Goal: Information Seeking & Learning: Learn about a topic

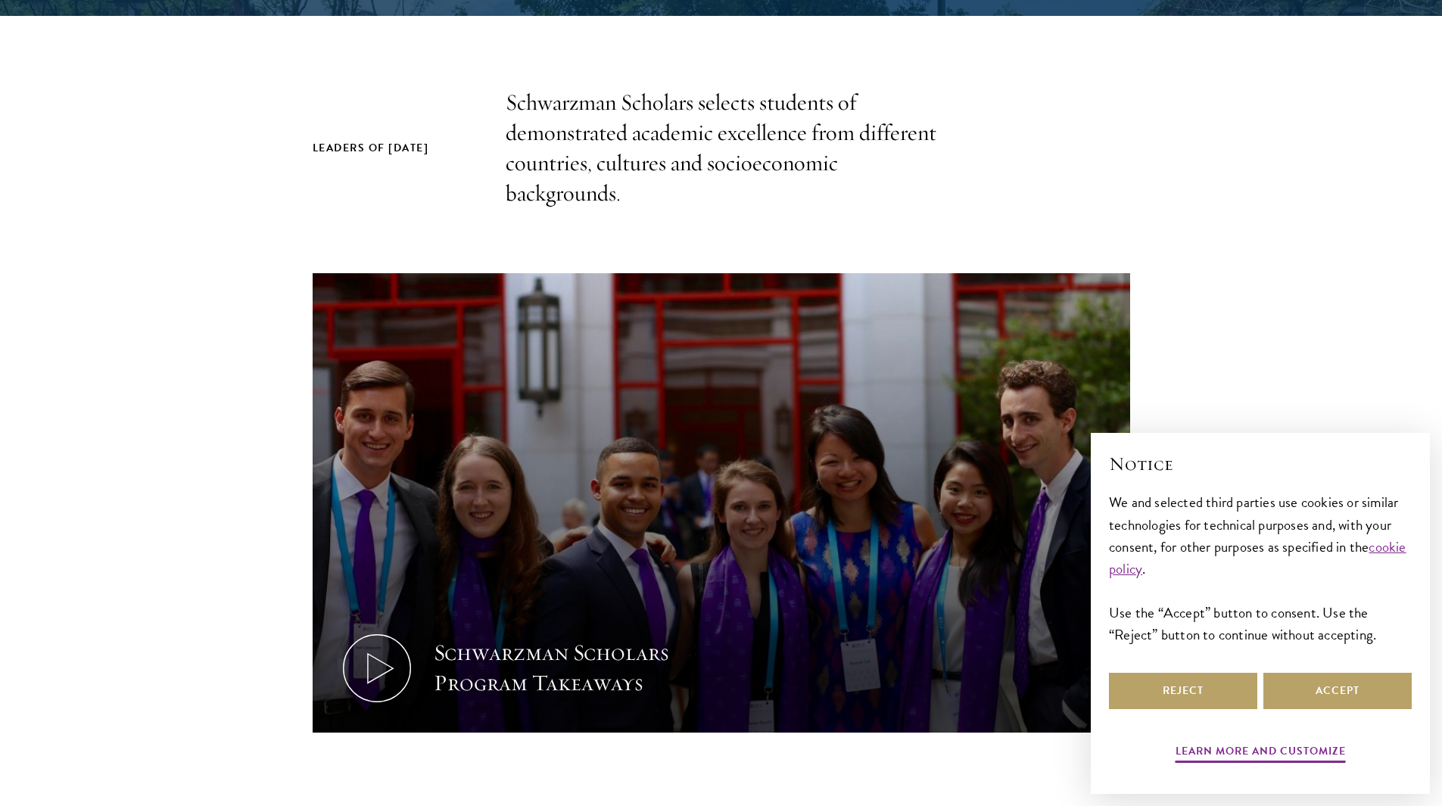
scroll to position [454, 0]
click at [1319, 681] on button "Accept" at bounding box center [1337, 691] width 148 height 36
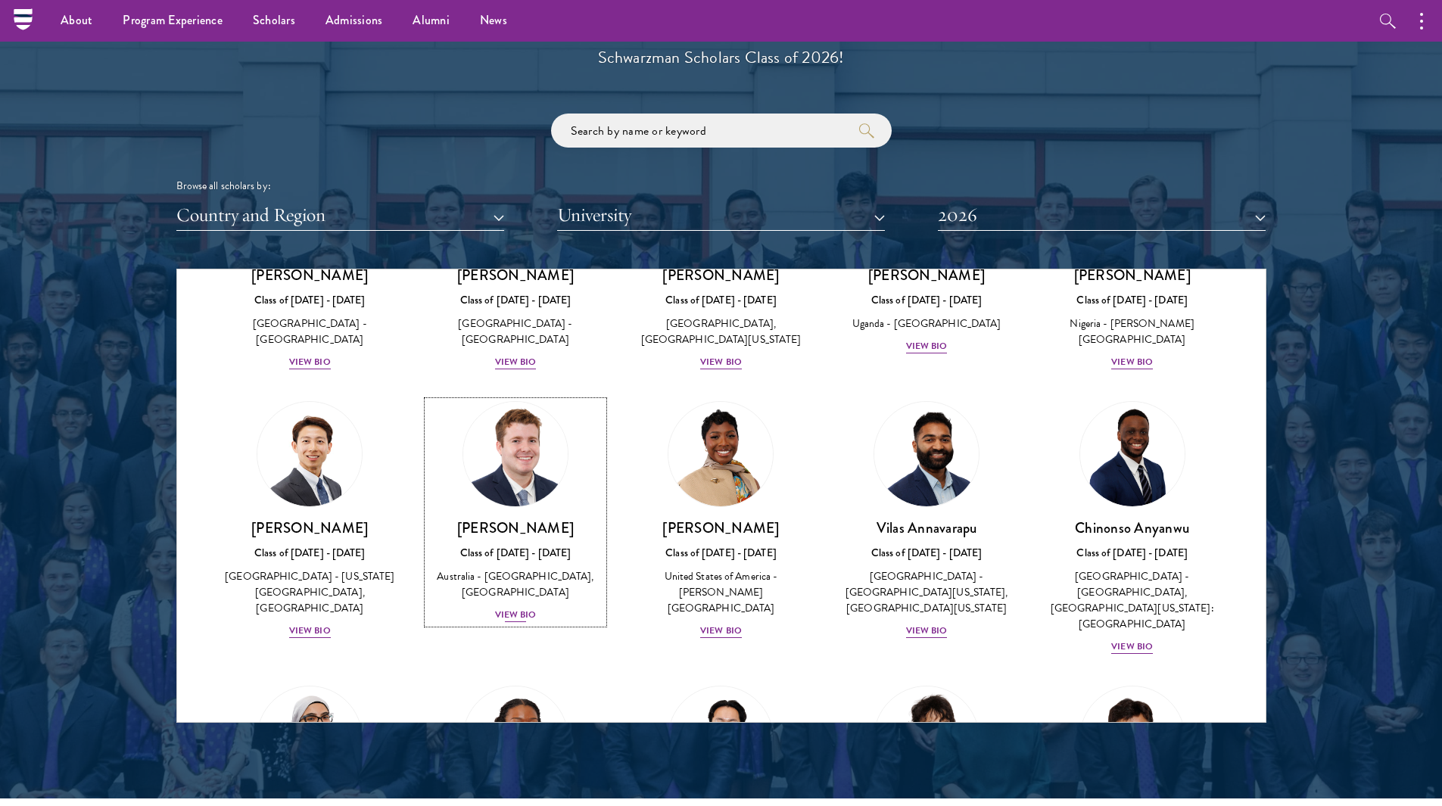
click at [520, 622] on div "View Bio" at bounding box center [516, 615] width 42 height 14
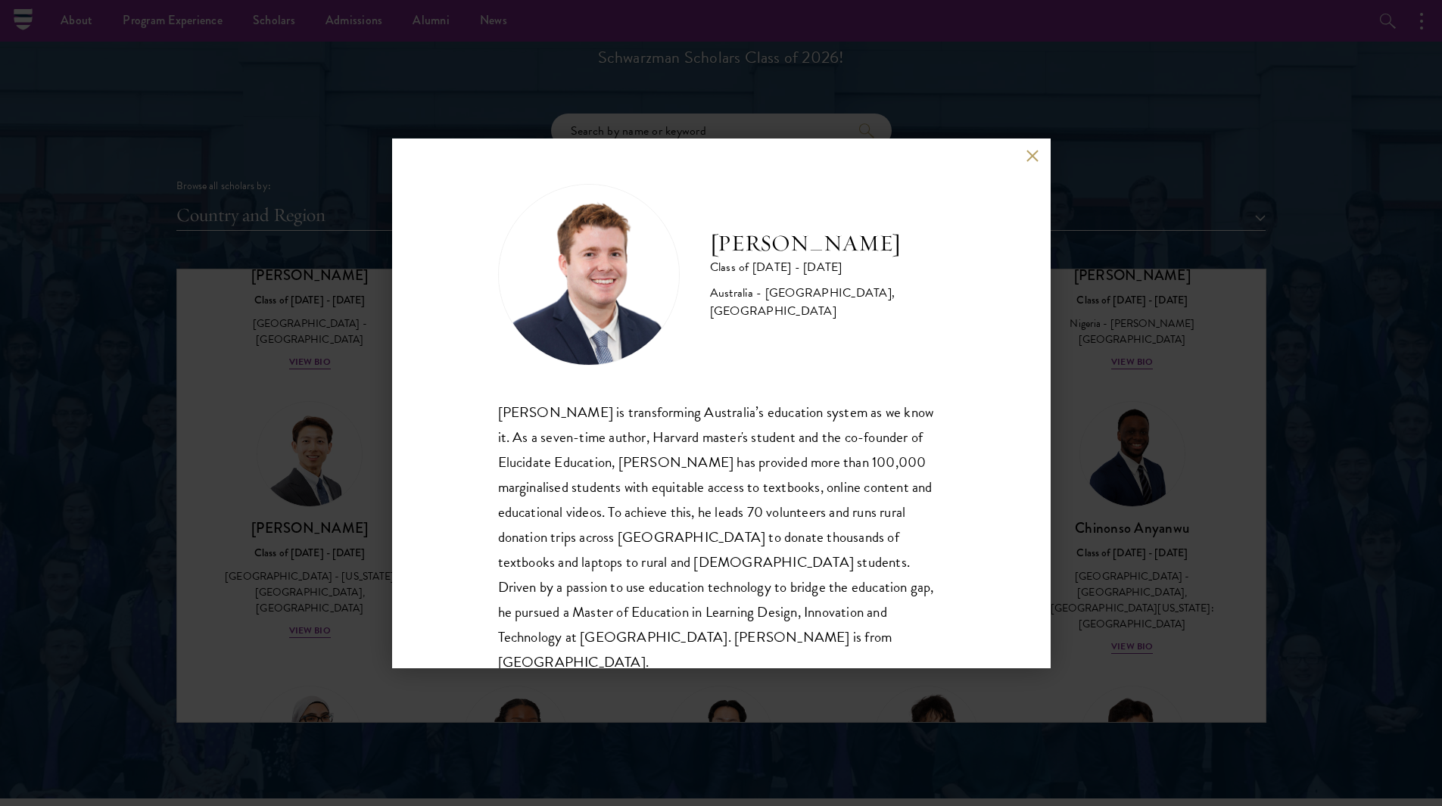
scroll to position [26, 0]
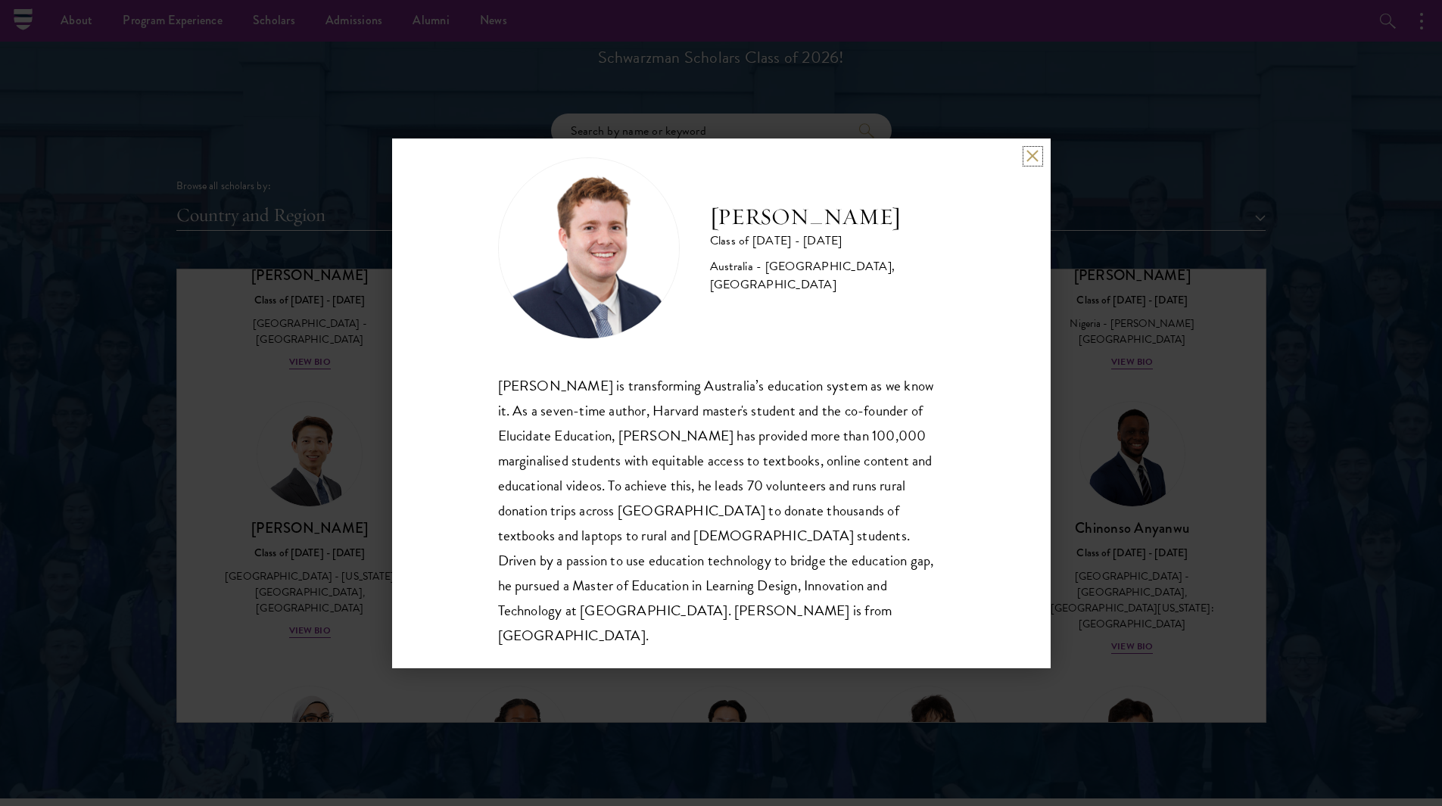
click at [1037, 151] on button at bounding box center [1032, 156] width 13 height 13
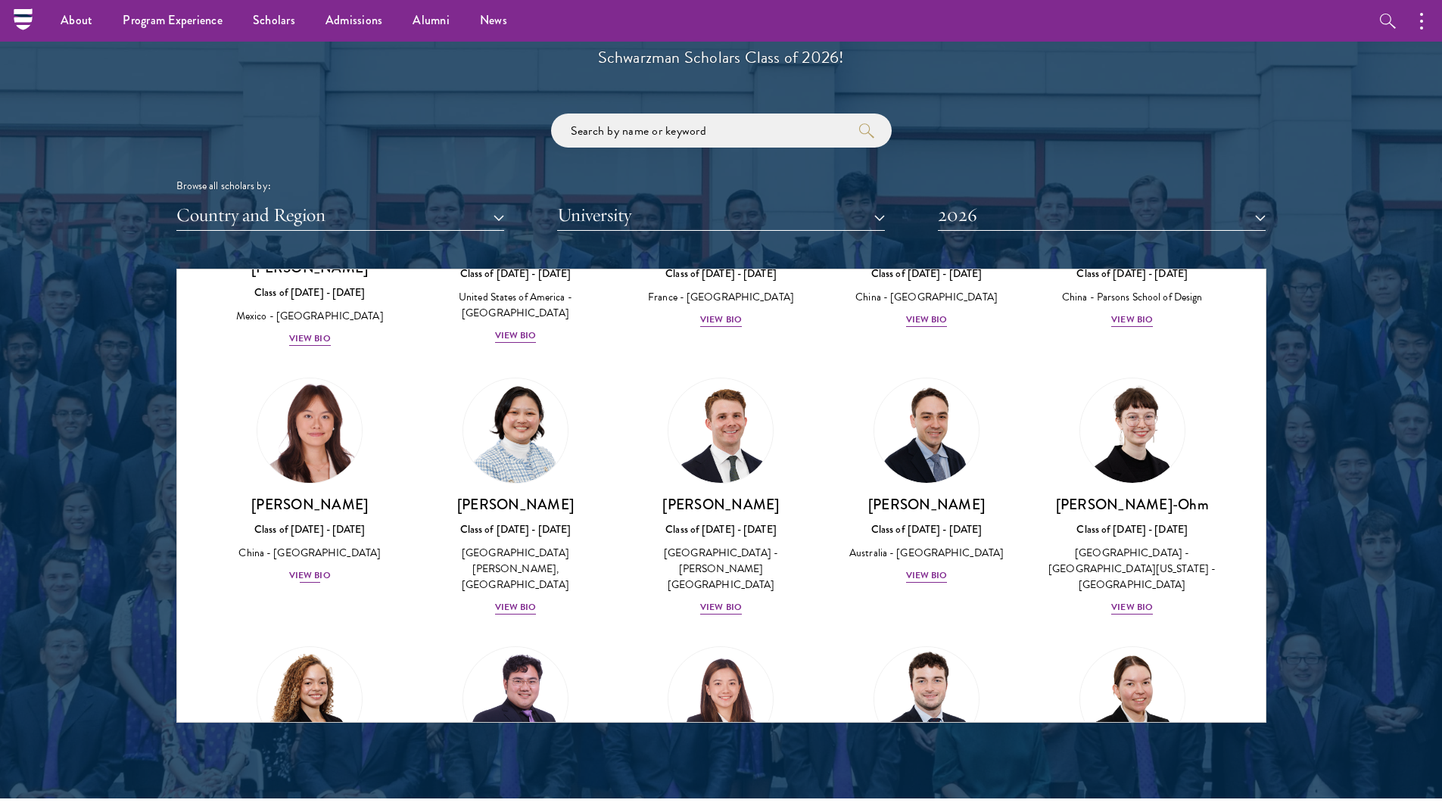
scroll to position [1363, 0]
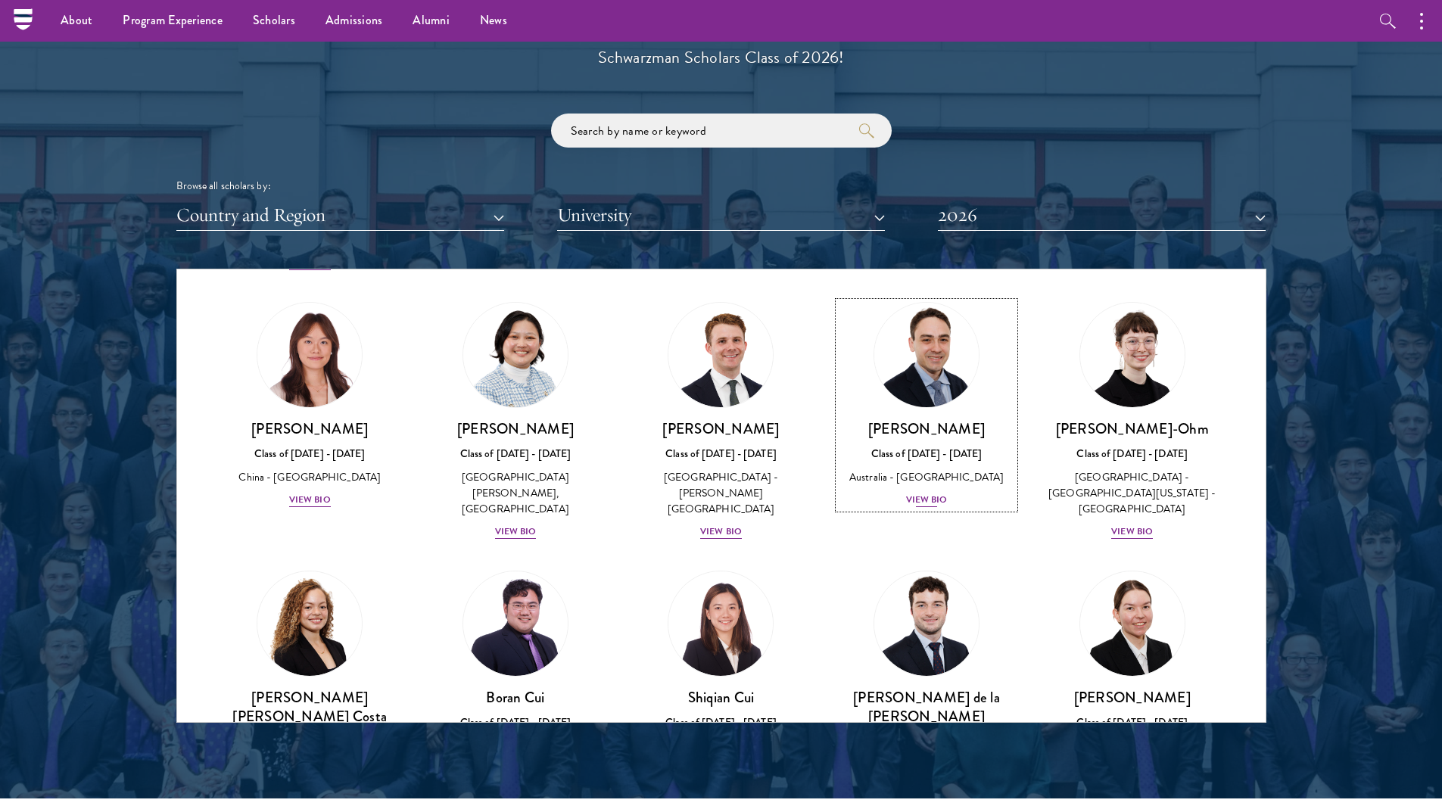
click at [911, 493] on div "View Bio" at bounding box center [927, 500] width 42 height 14
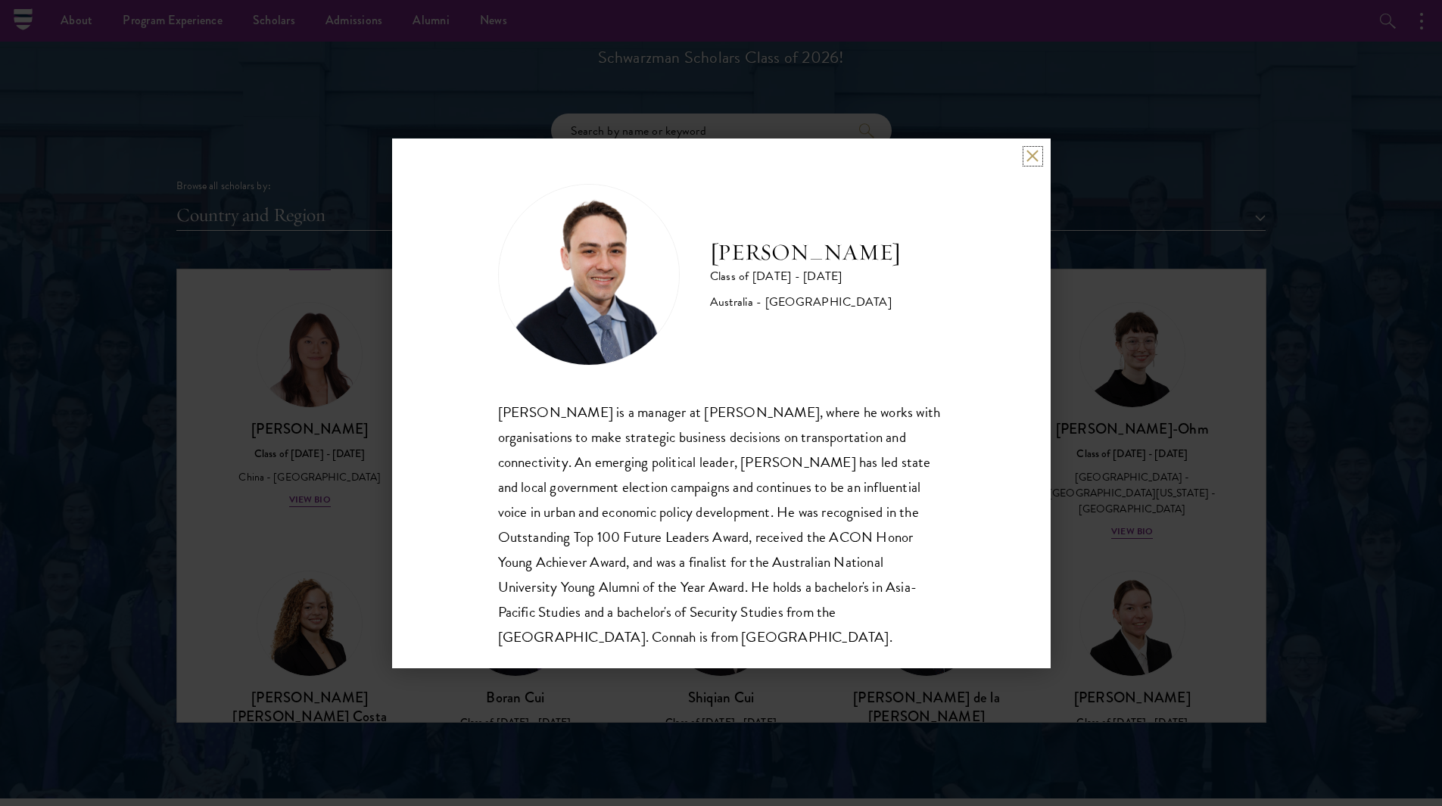
click at [1033, 152] on button at bounding box center [1032, 156] width 13 height 13
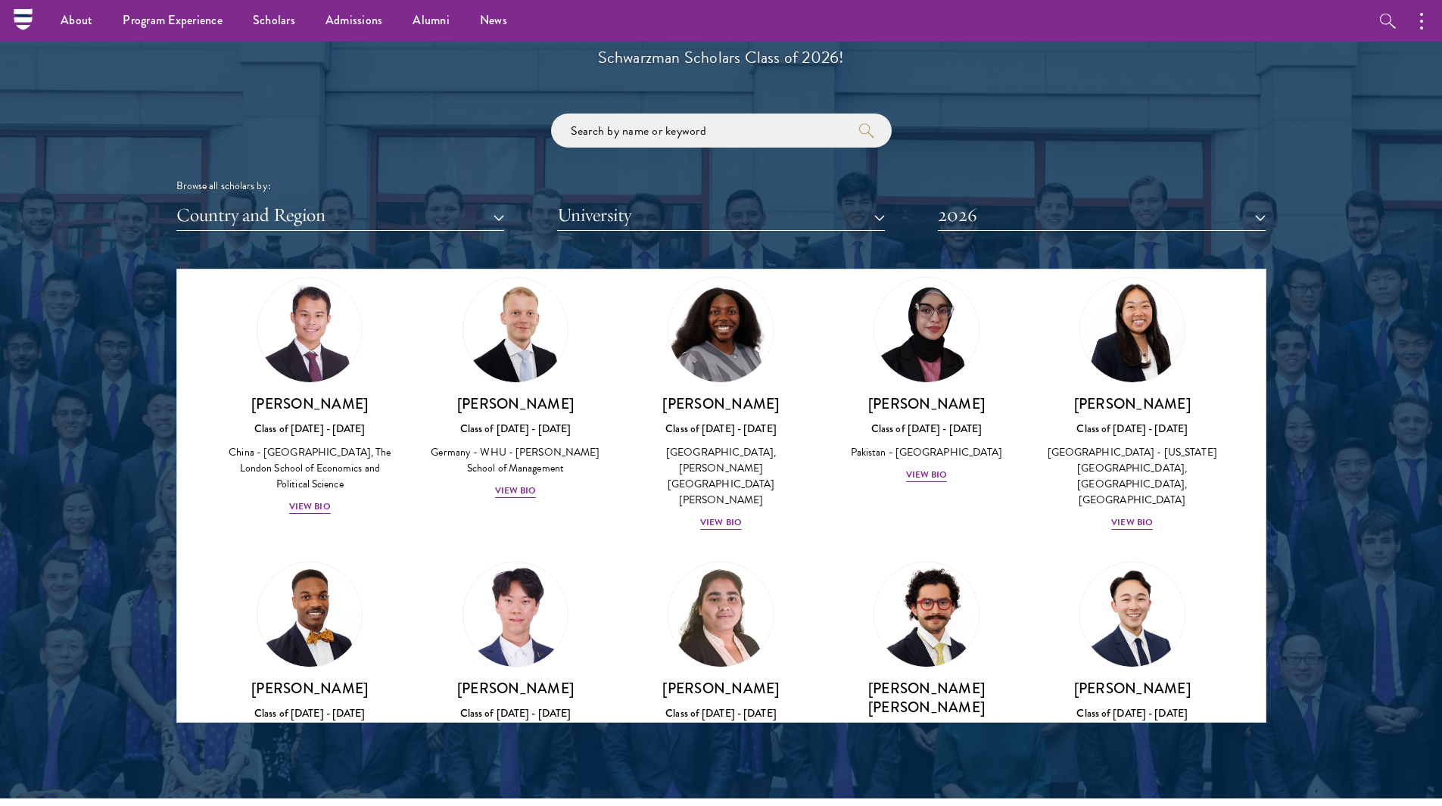
scroll to position [2725, 0]
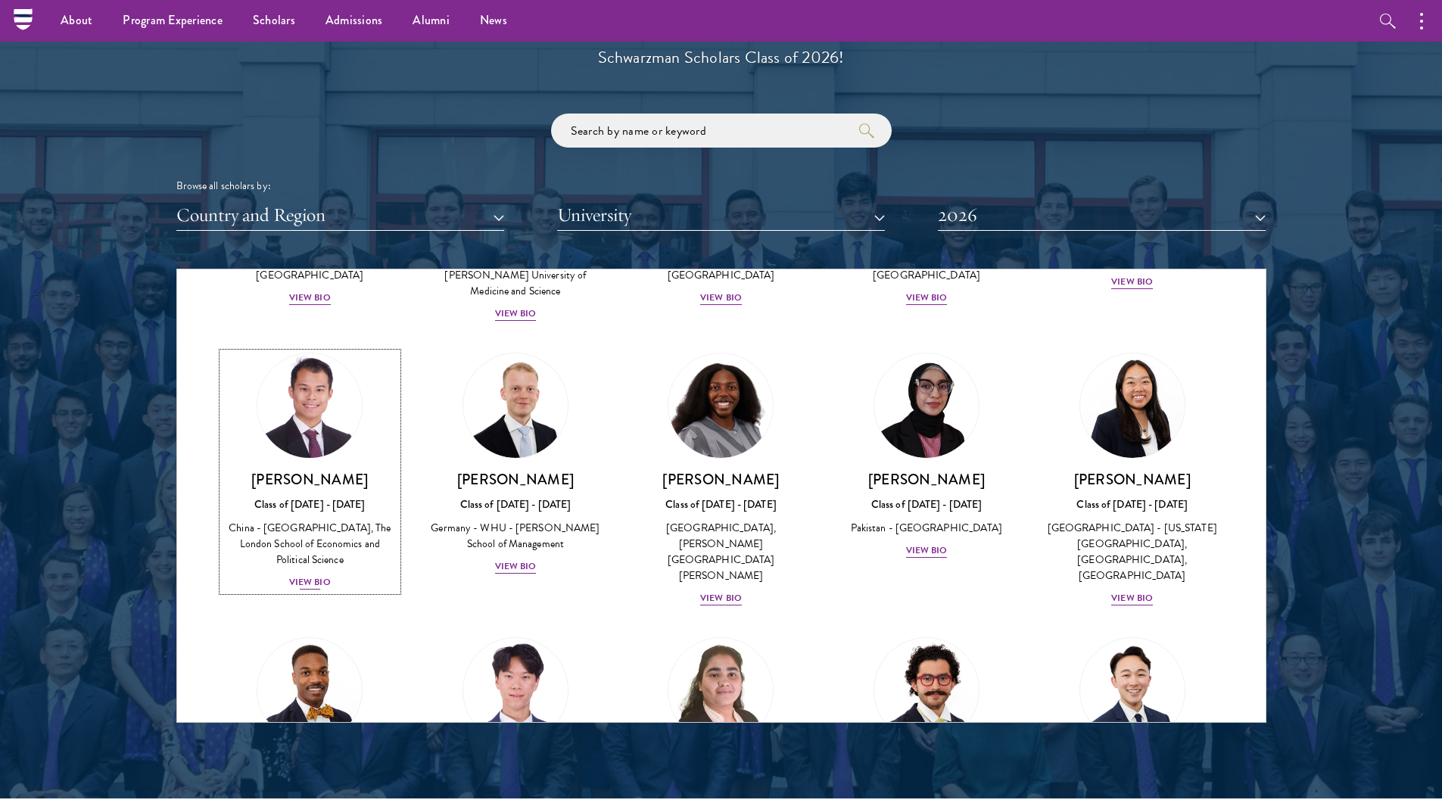
click at [315, 470] on h3 "[PERSON_NAME]" at bounding box center [311, 479] width 176 height 19
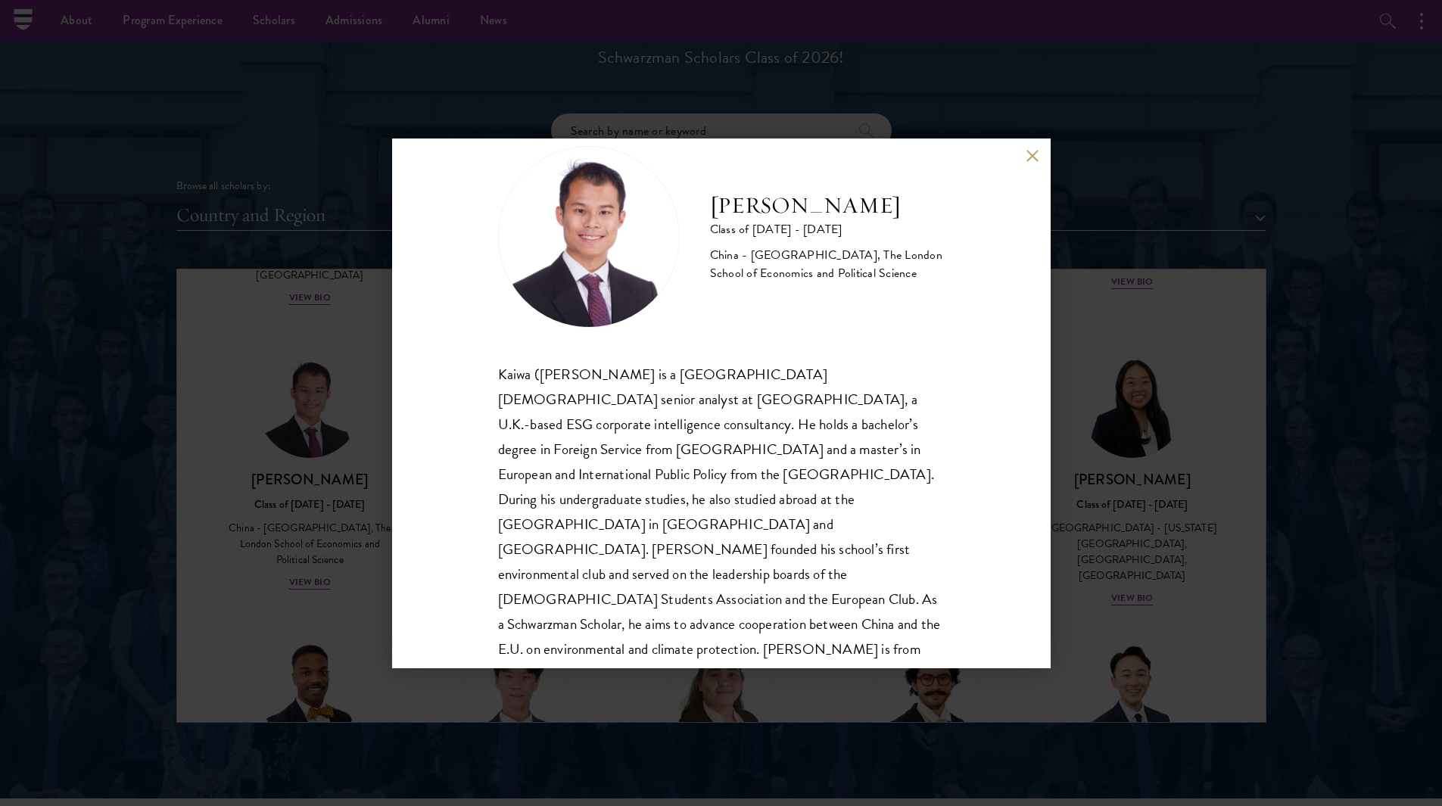
scroll to position [51, 0]
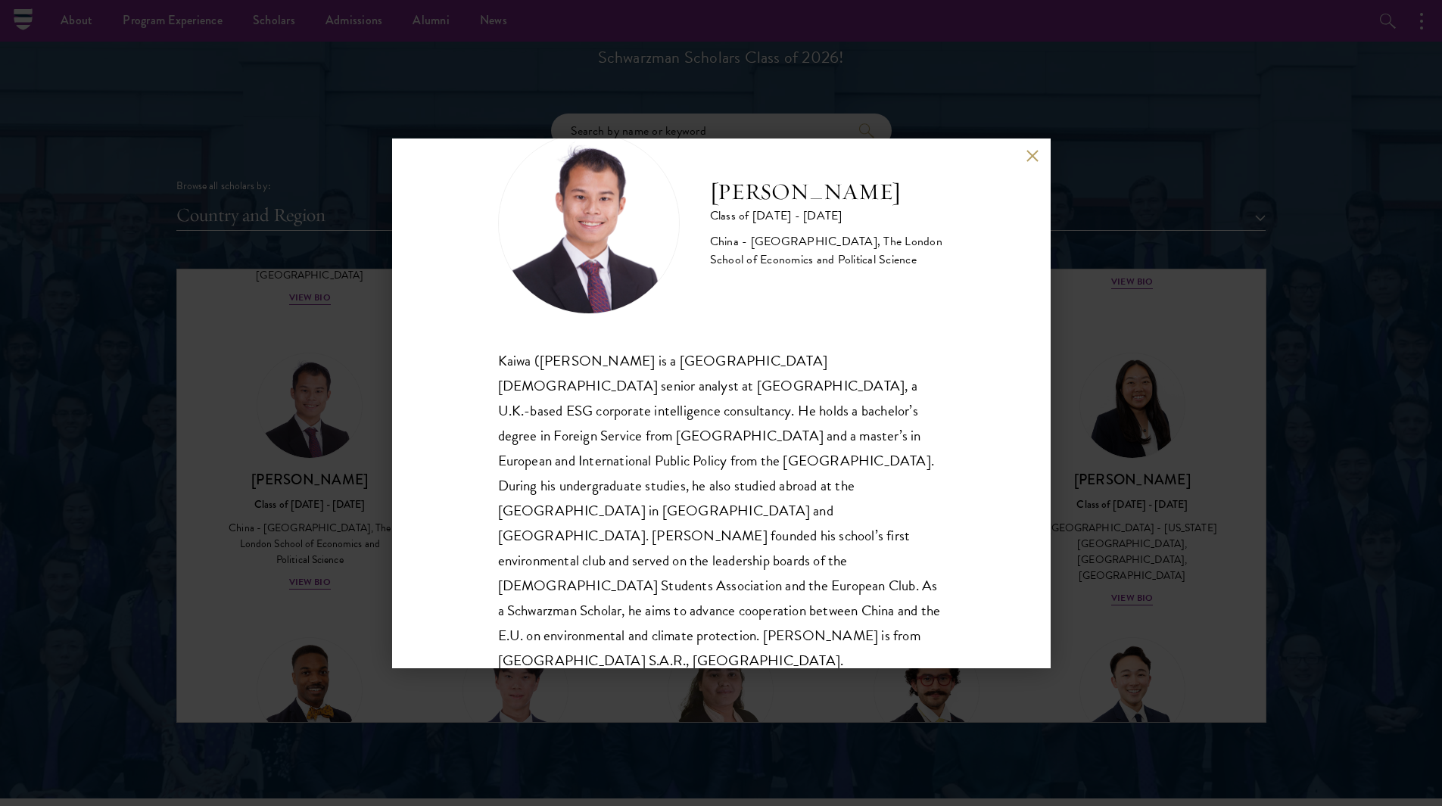
click at [1033, 159] on button at bounding box center [1032, 156] width 13 height 13
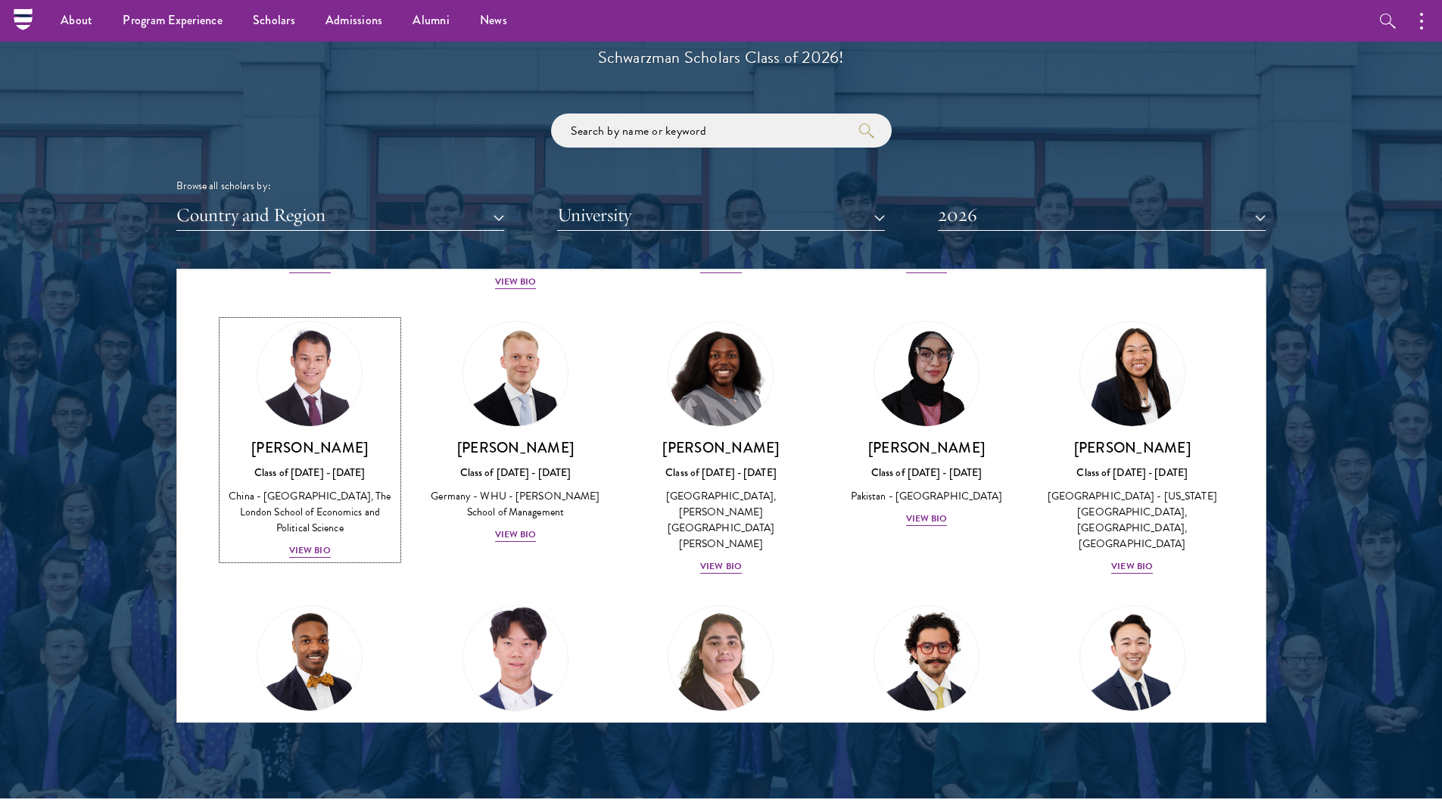
scroll to position [2780, 0]
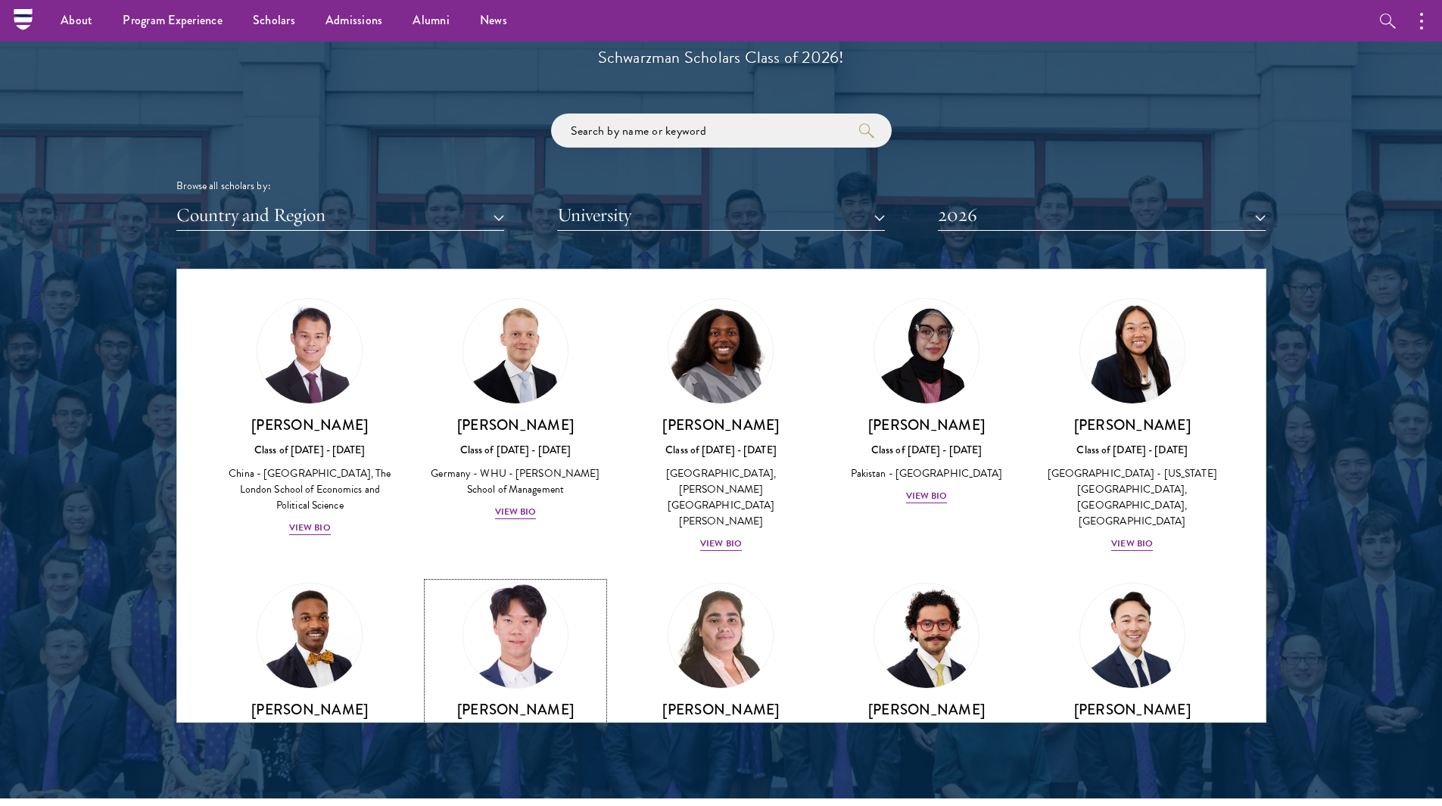
click at [529, 700] on h3 "[PERSON_NAME]" at bounding box center [516, 709] width 176 height 19
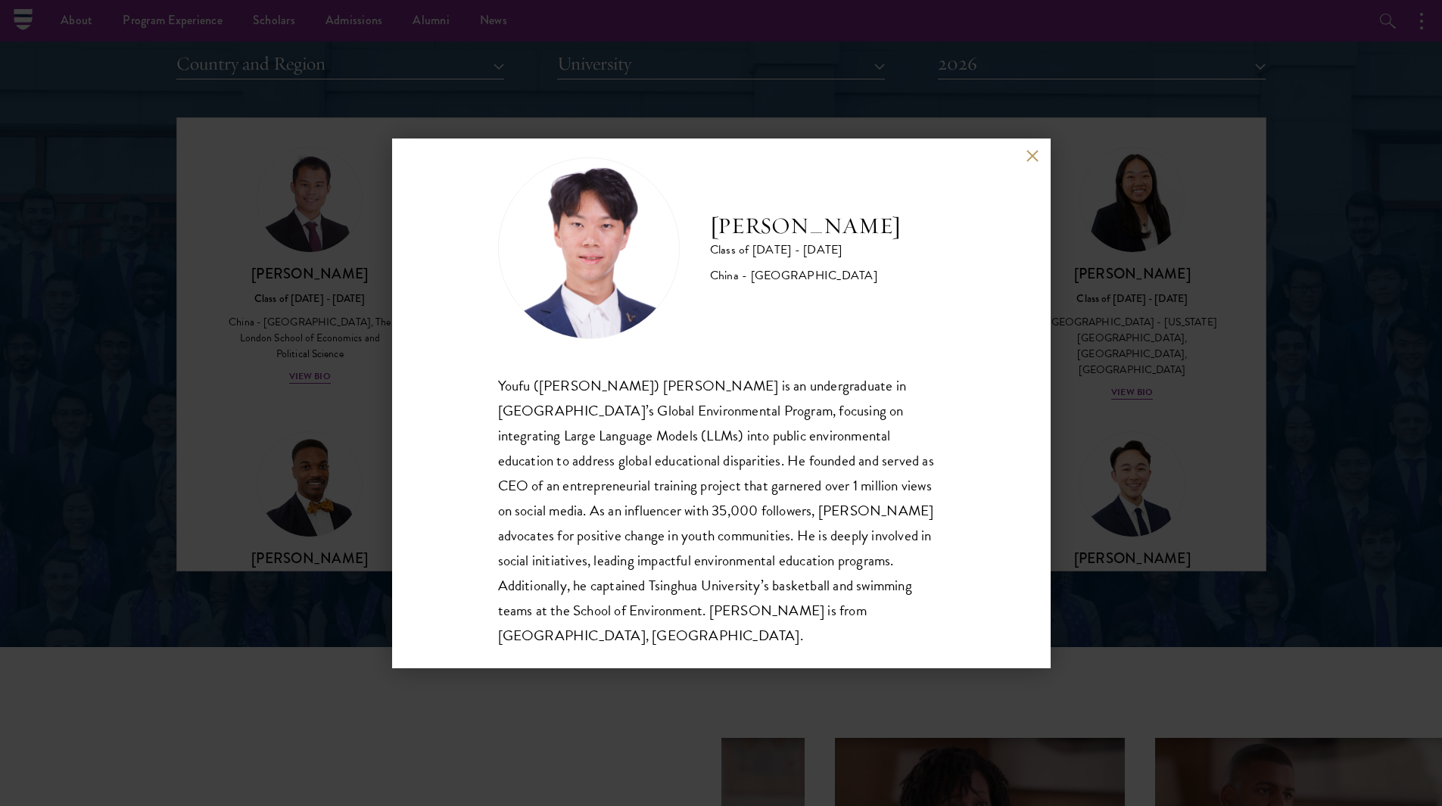
scroll to position [1817, 0]
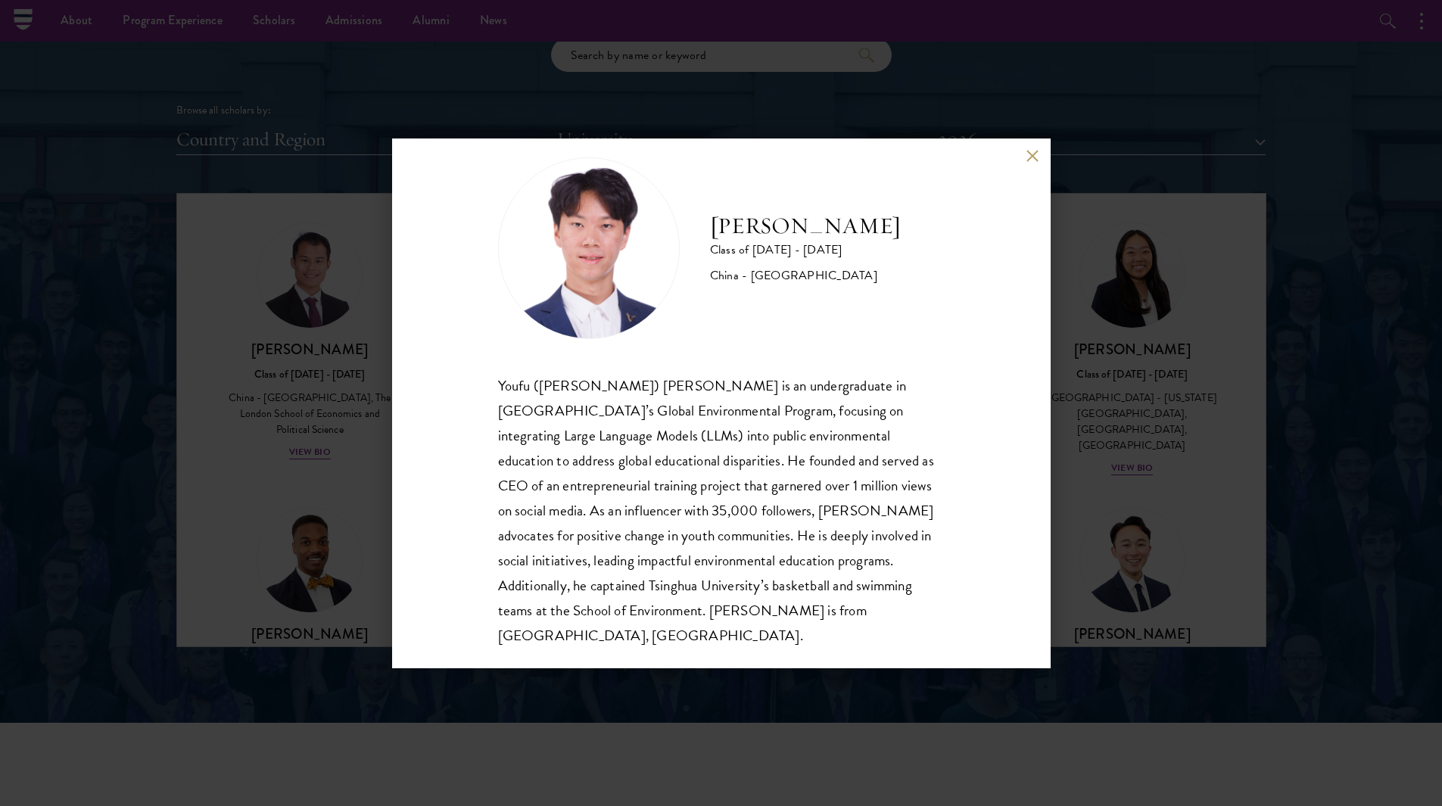
drag, startPoint x: 430, startPoint y: 727, endPoint x: 1008, endPoint y: 139, distance: 823.8
click at [430, 727] on div "[PERSON_NAME] Class of [DATE] - [DATE] [GEOGRAPHIC_DATA] - [GEOGRAPHIC_DATA] [P…" at bounding box center [721, 403] width 1442 height 806
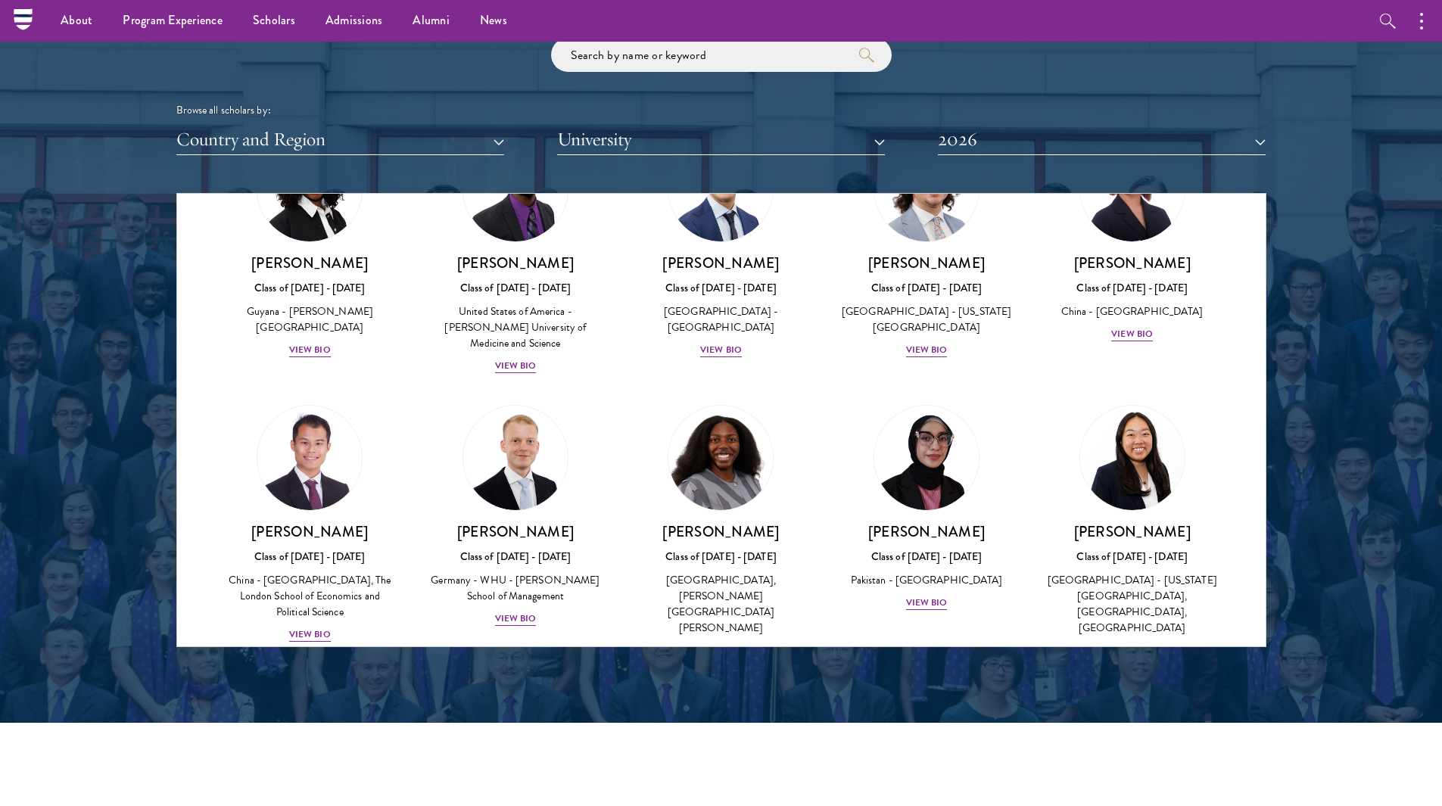
scroll to position [2727, 0]
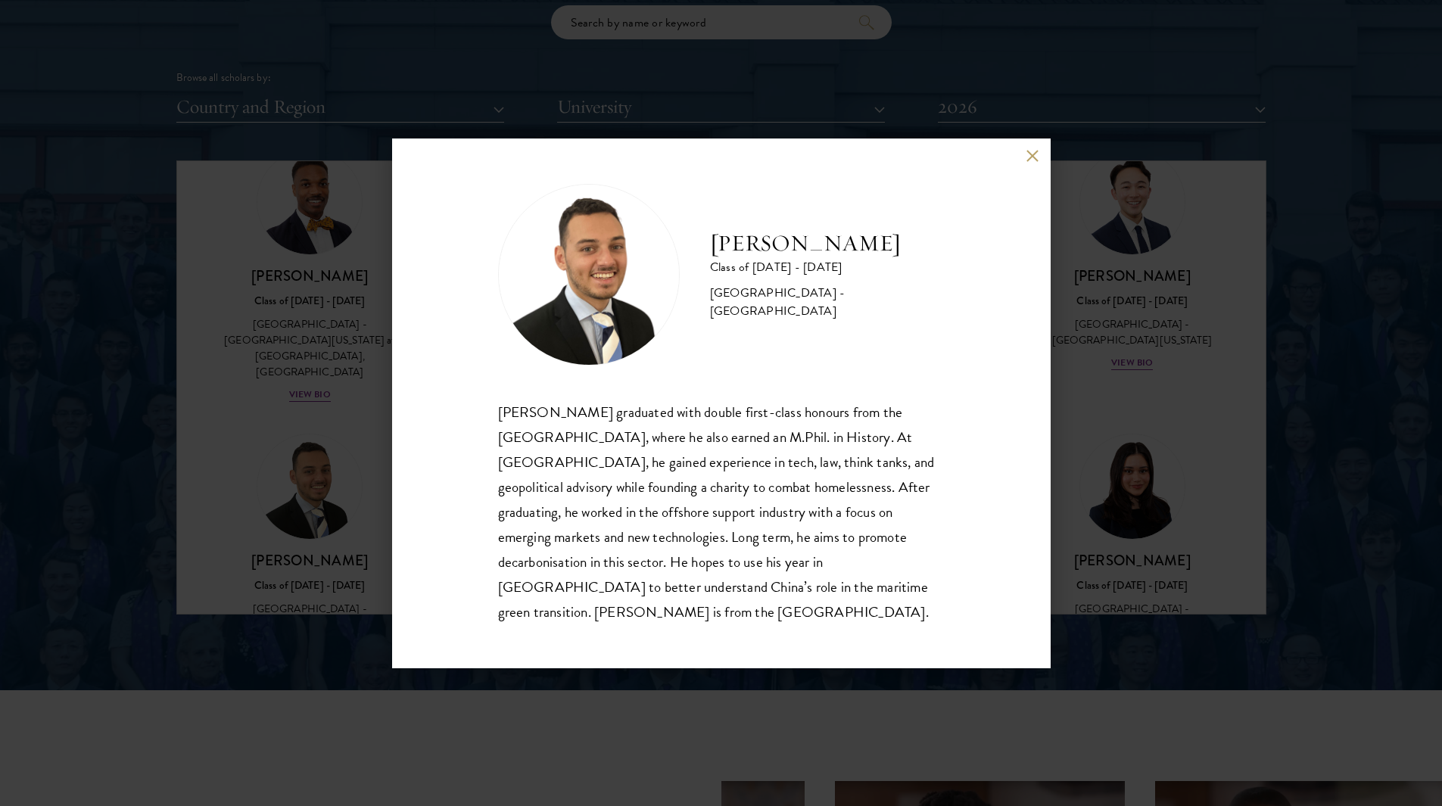
scroll to position [1817, 0]
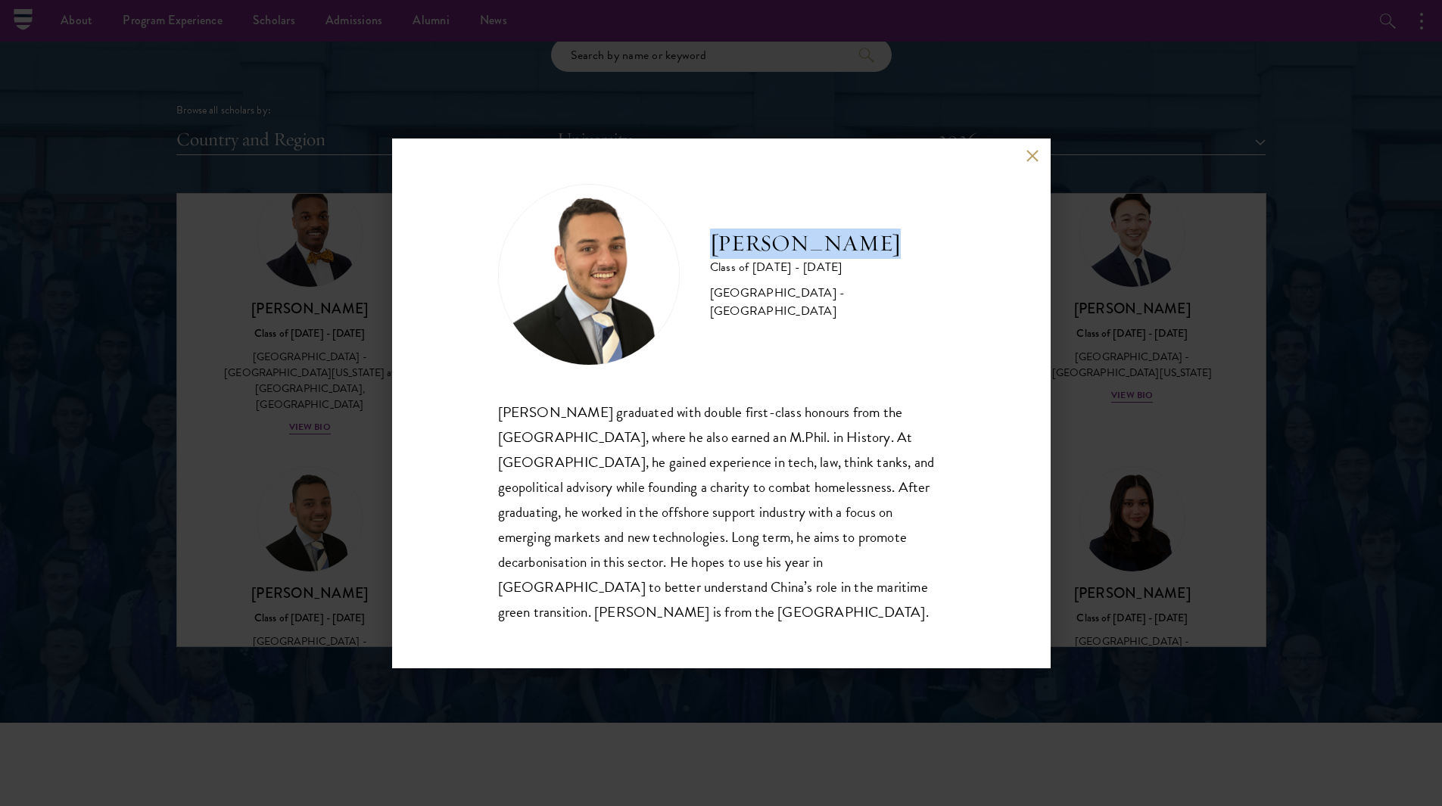
drag, startPoint x: 849, startPoint y: 266, endPoint x: 713, endPoint y: 255, distance: 136.7
click at [713, 255] on h2 "[PERSON_NAME]" at bounding box center [827, 244] width 235 height 30
click at [1032, 163] on button at bounding box center [1032, 156] width 13 height 13
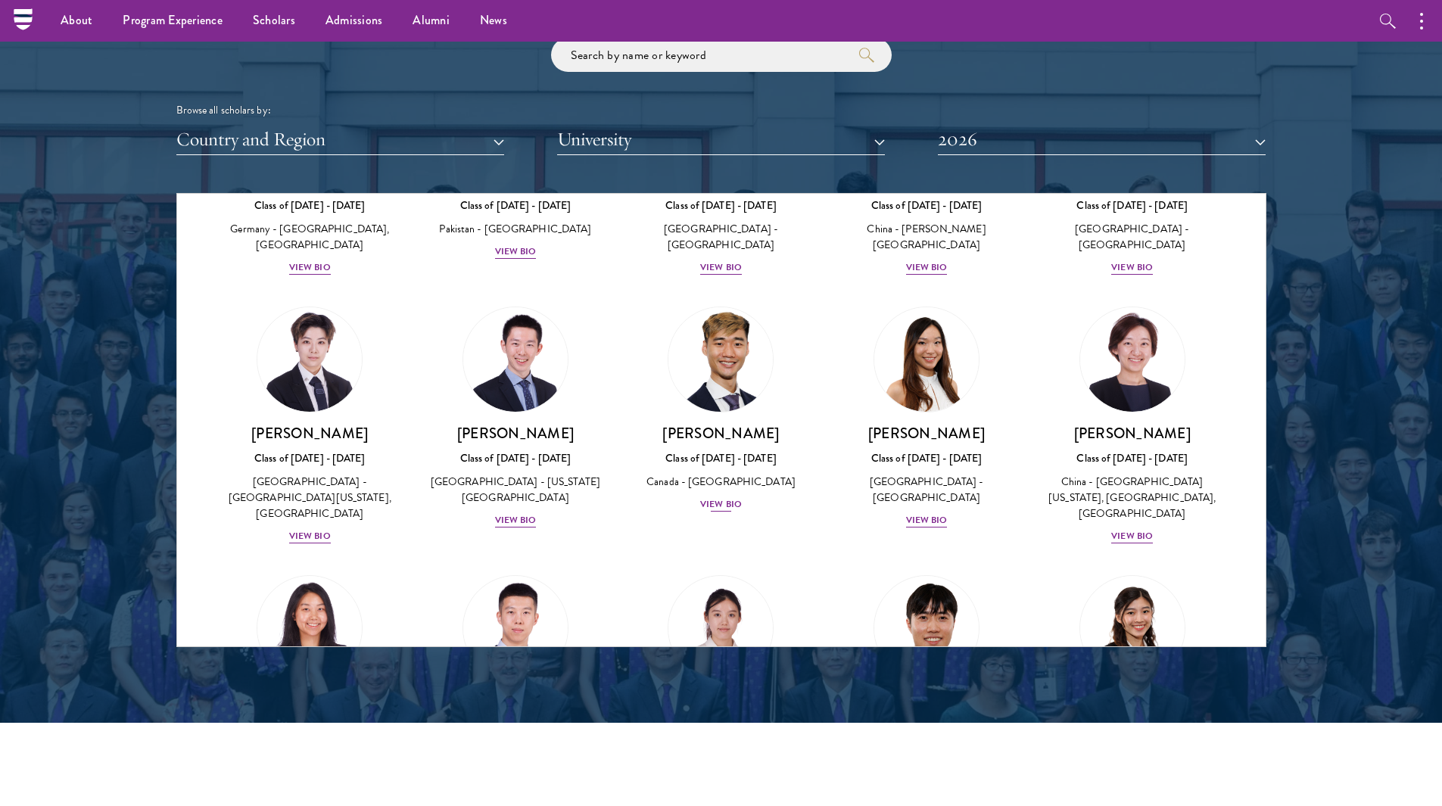
scroll to position [3862, 0]
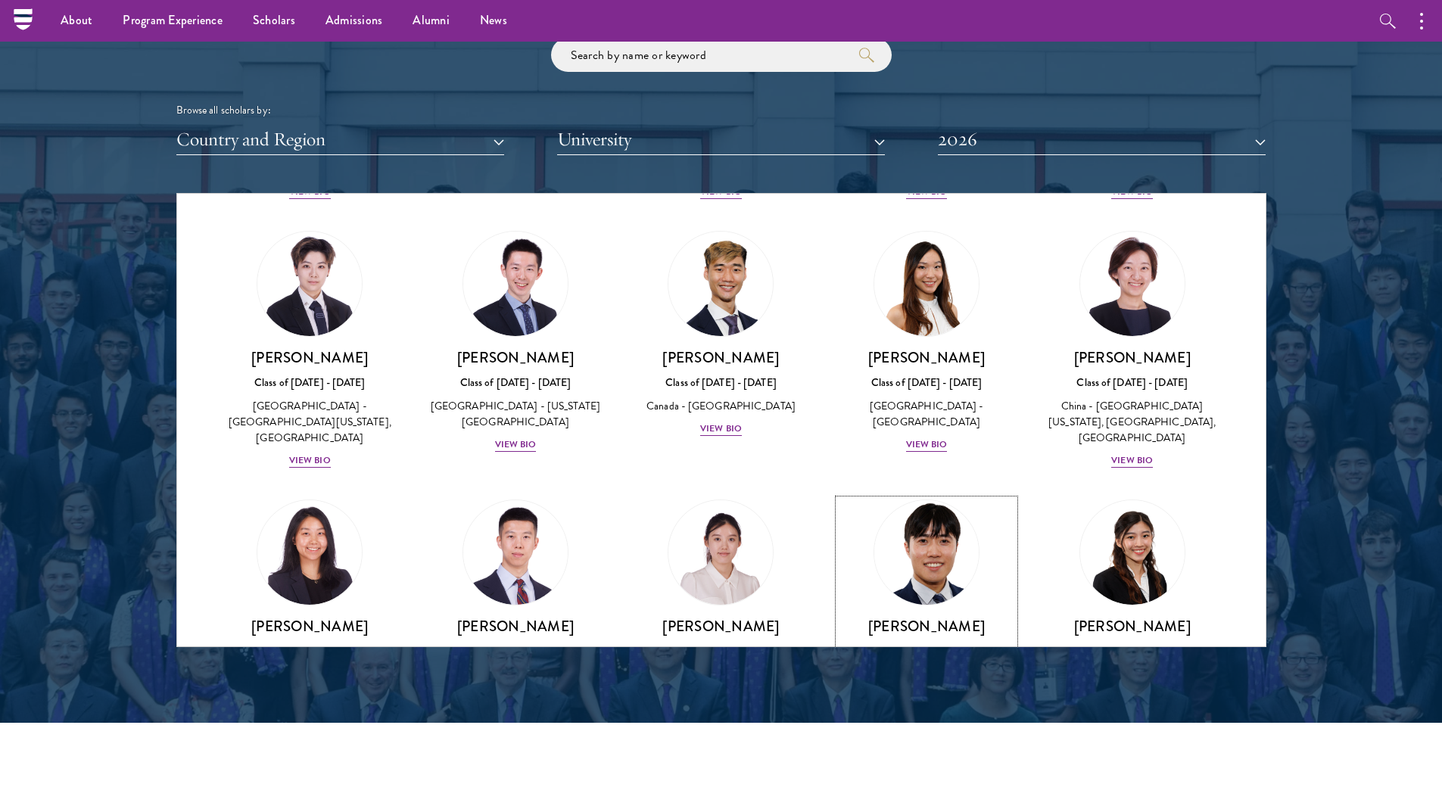
click at [930, 617] on h3 "[PERSON_NAME]" at bounding box center [927, 626] width 176 height 19
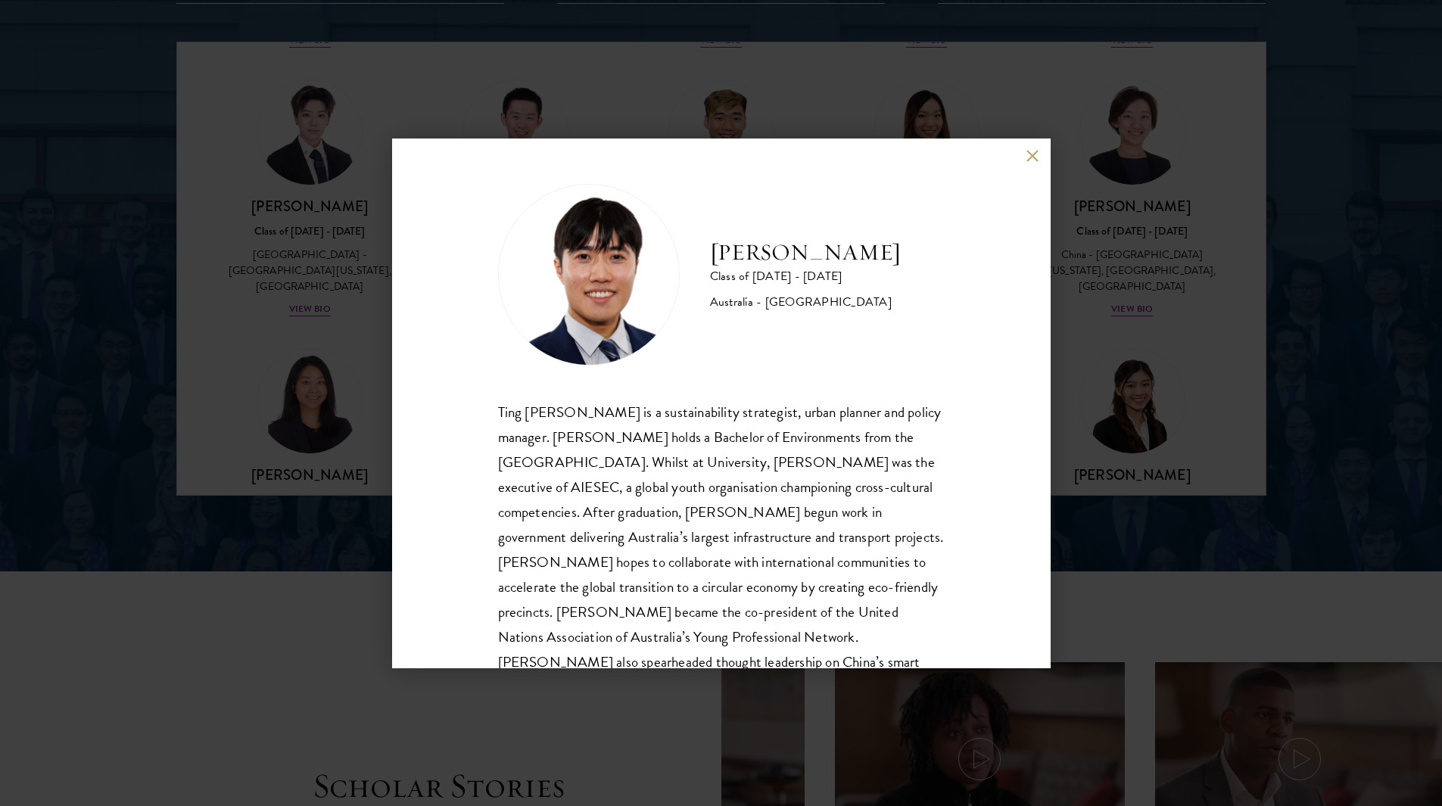
scroll to position [51, 0]
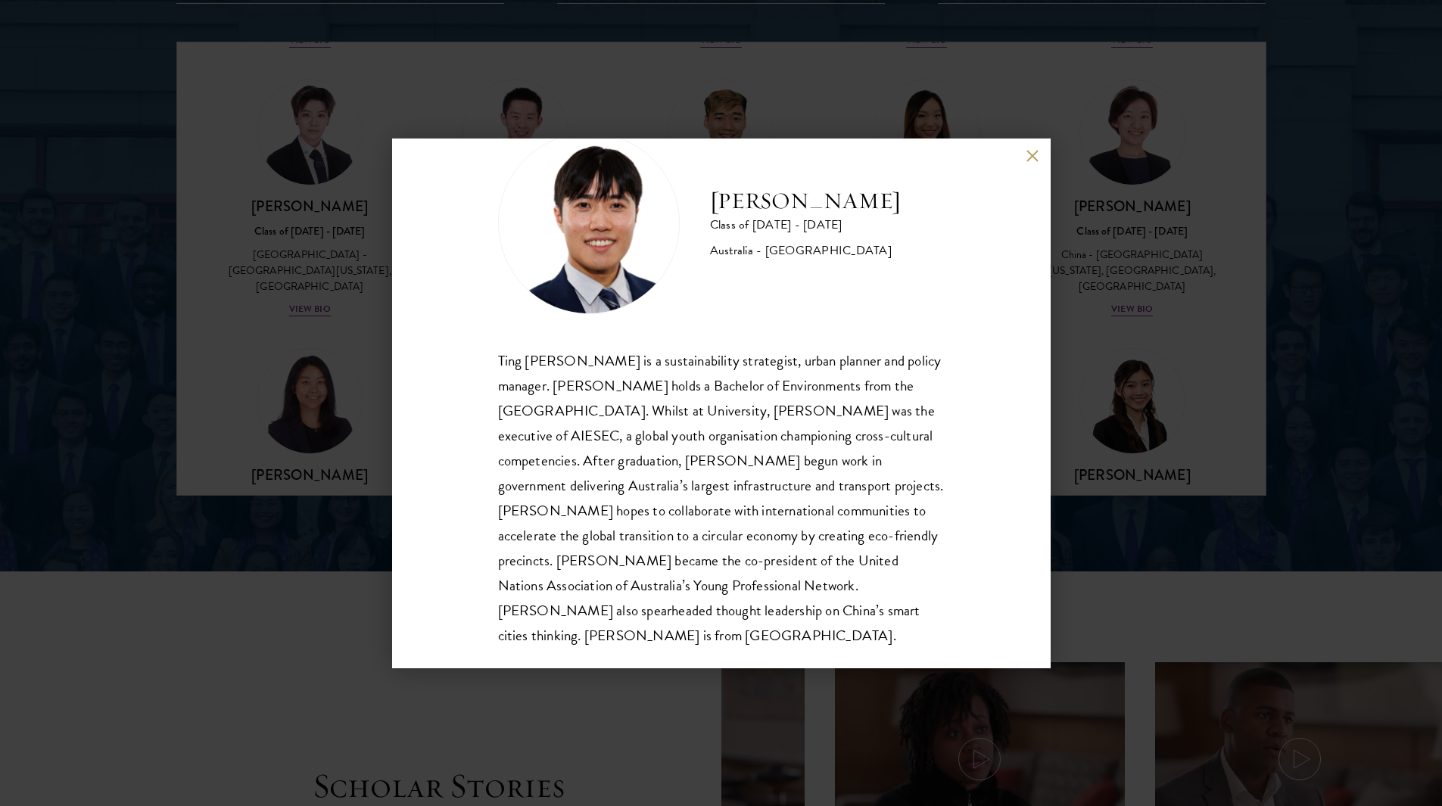
click at [1030, 159] on button at bounding box center [1032, 156] width 13 height 13
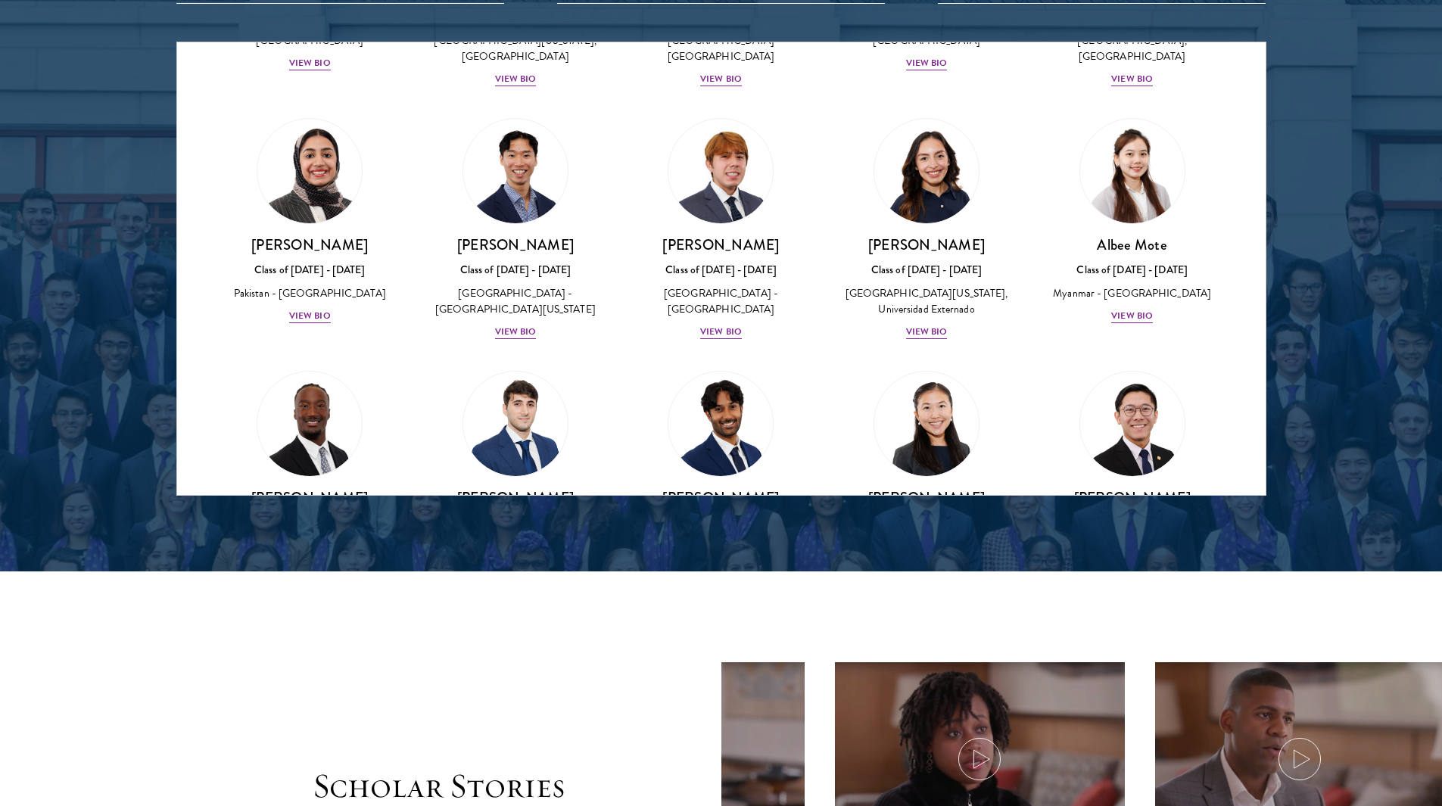
scroll to position [4922, 0]
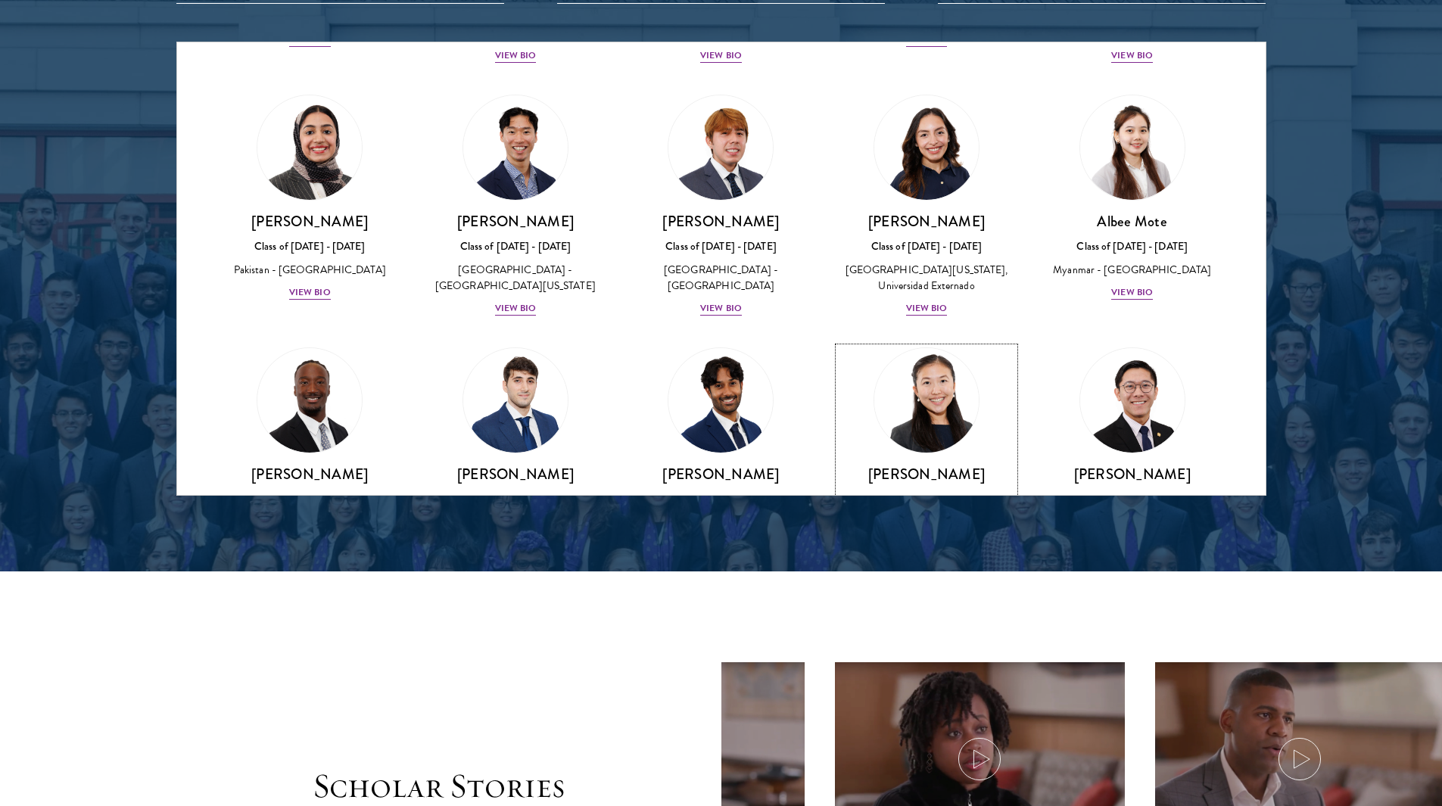
click at [936, 465] on div "[PERSON_NAME] Class of [DATE] - [DATE] [GEOGRAPHIC_DATA] - [GEOGRAPHIC_DATA] Vi…" at bounding box center [927, 517] width 176 height 105
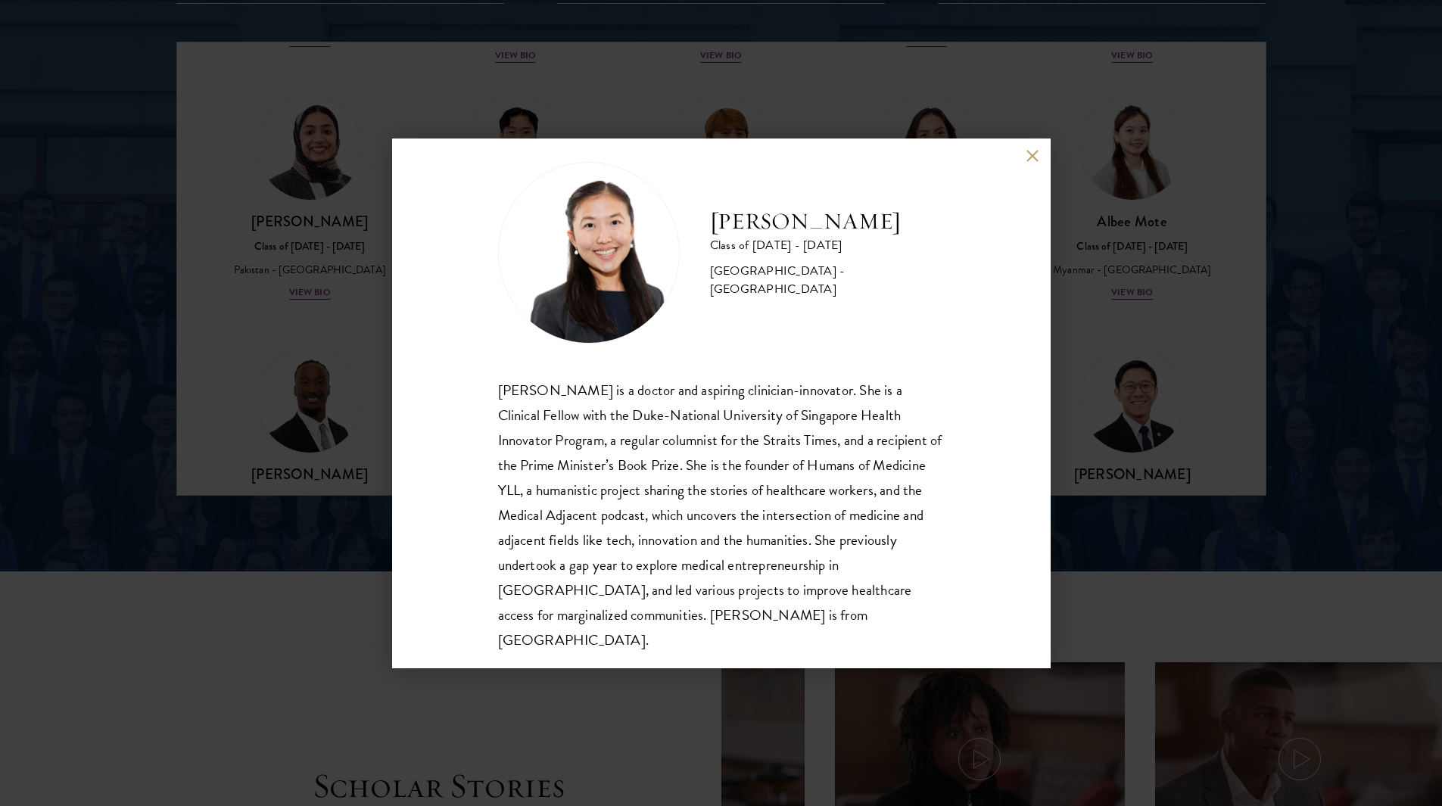
scroll to position [26, 0]
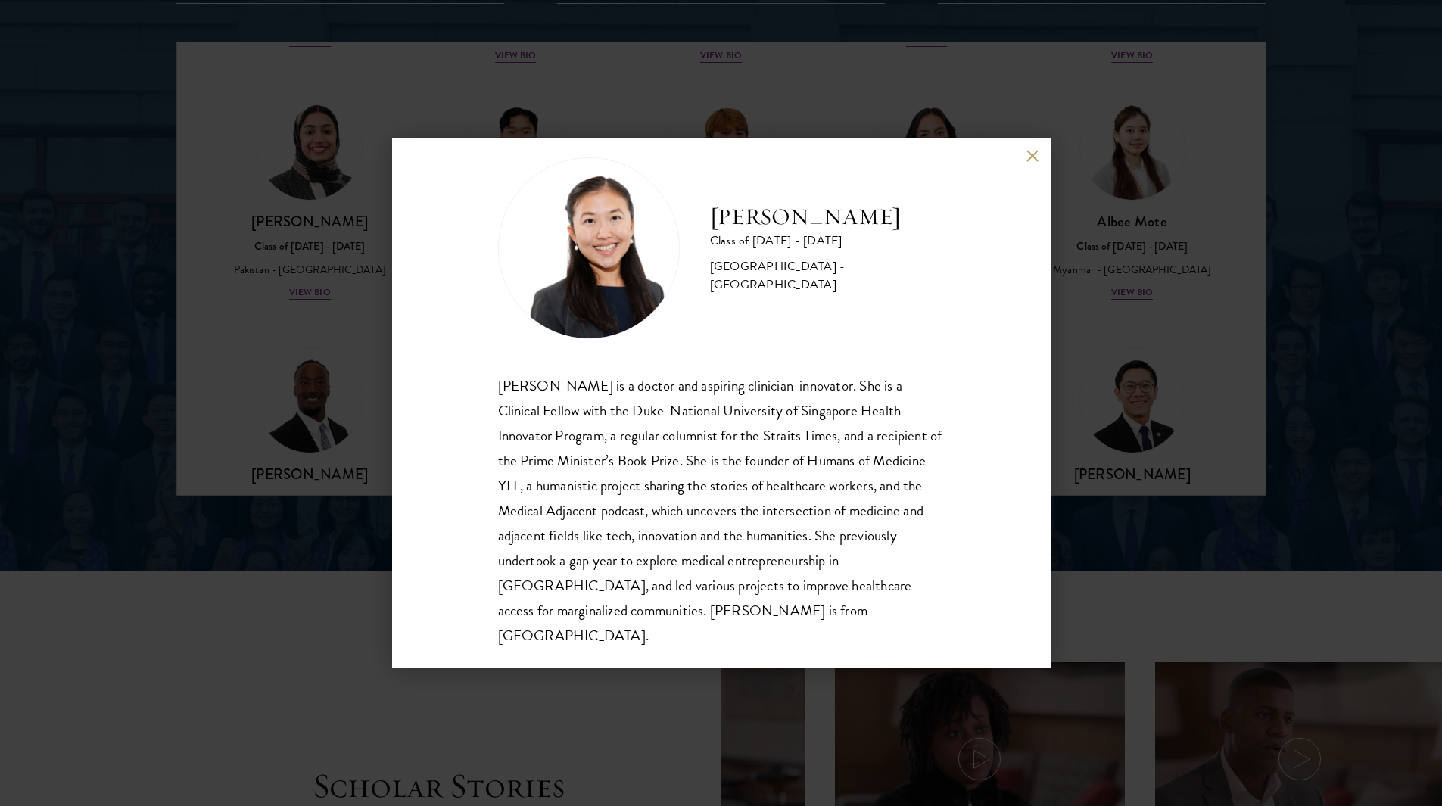
click at [1035, 156] on button at bounding box center [1032, 156] width 13 height 13
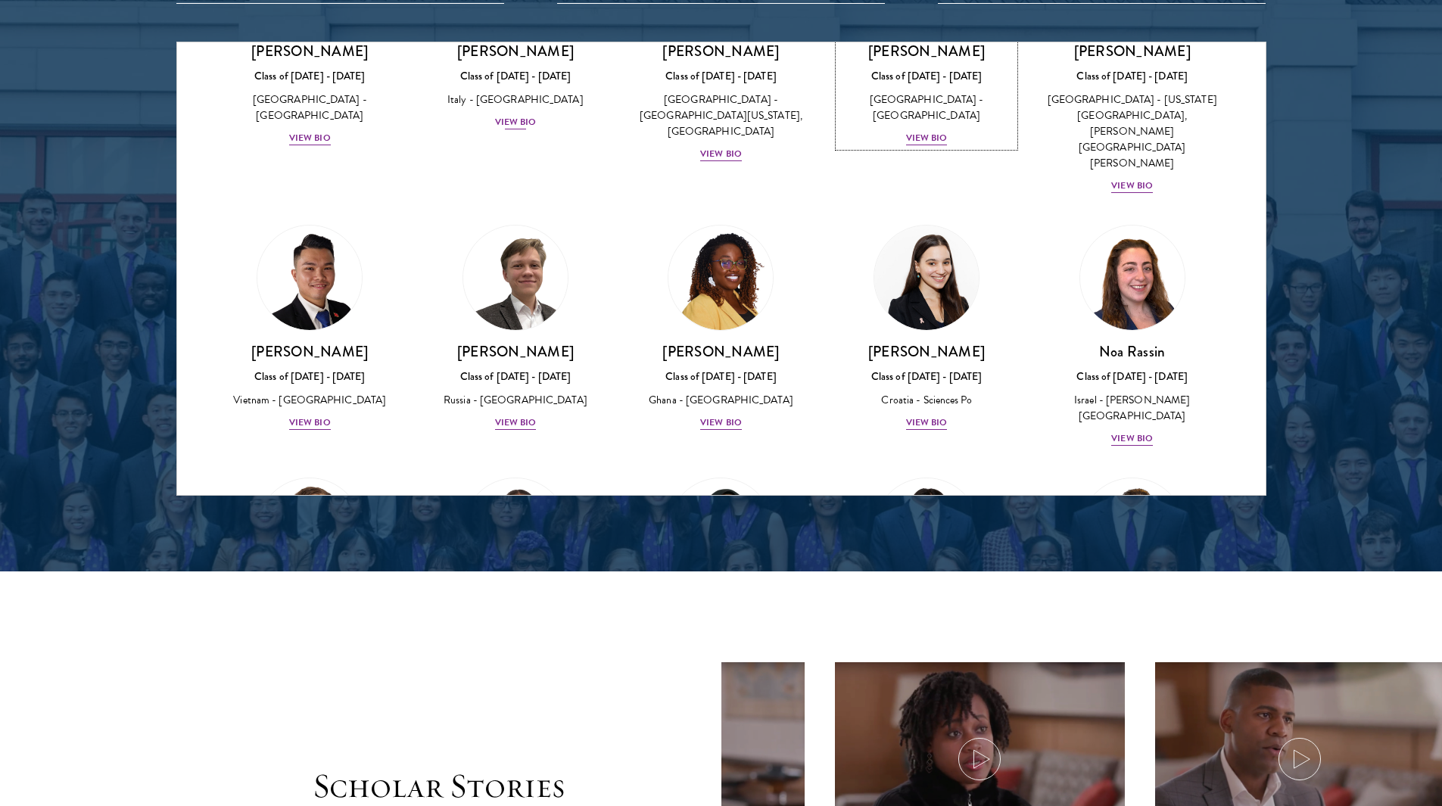
scroll to position [5376, 0]
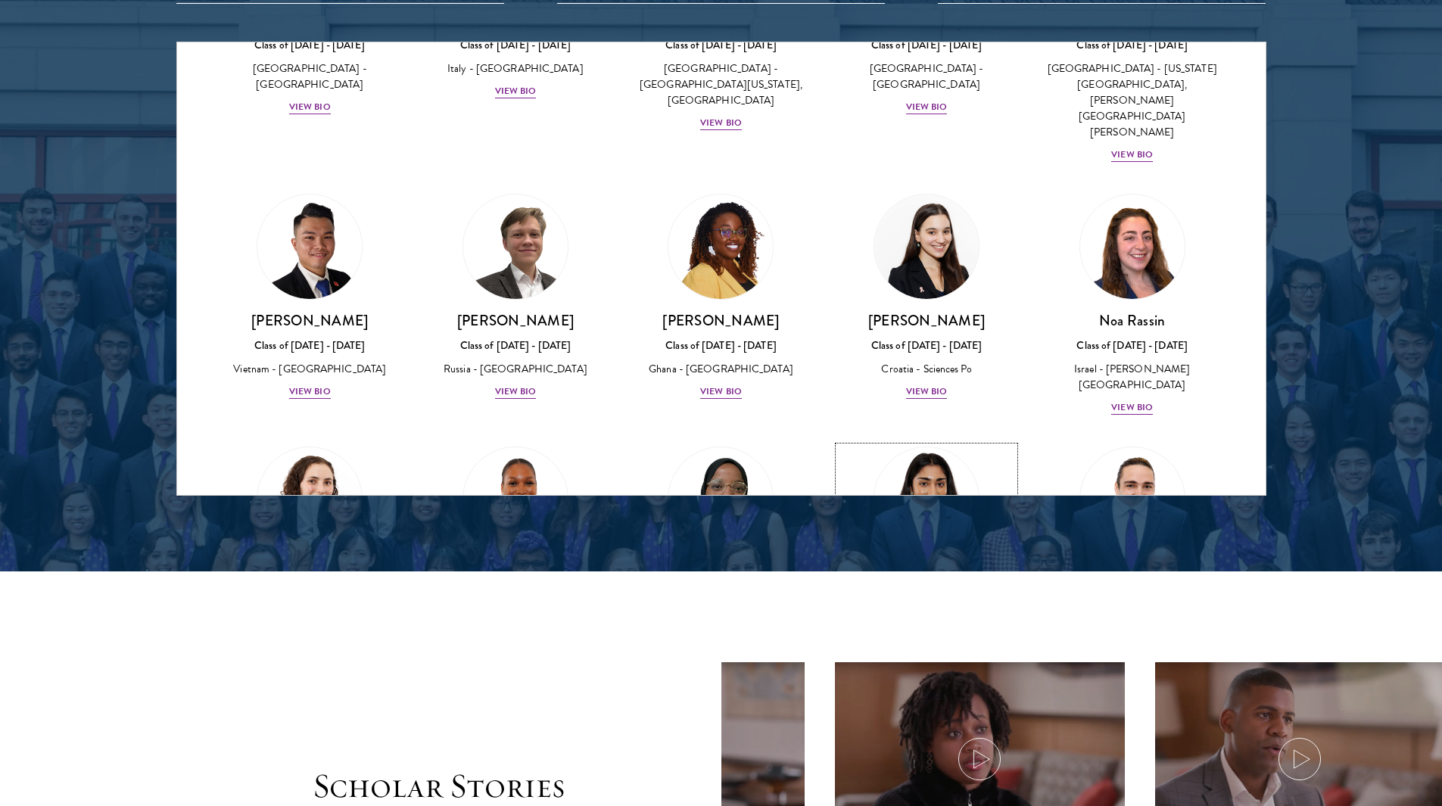
click at [908, 442] on img at bounding box center [926, 499] width 115 height 115
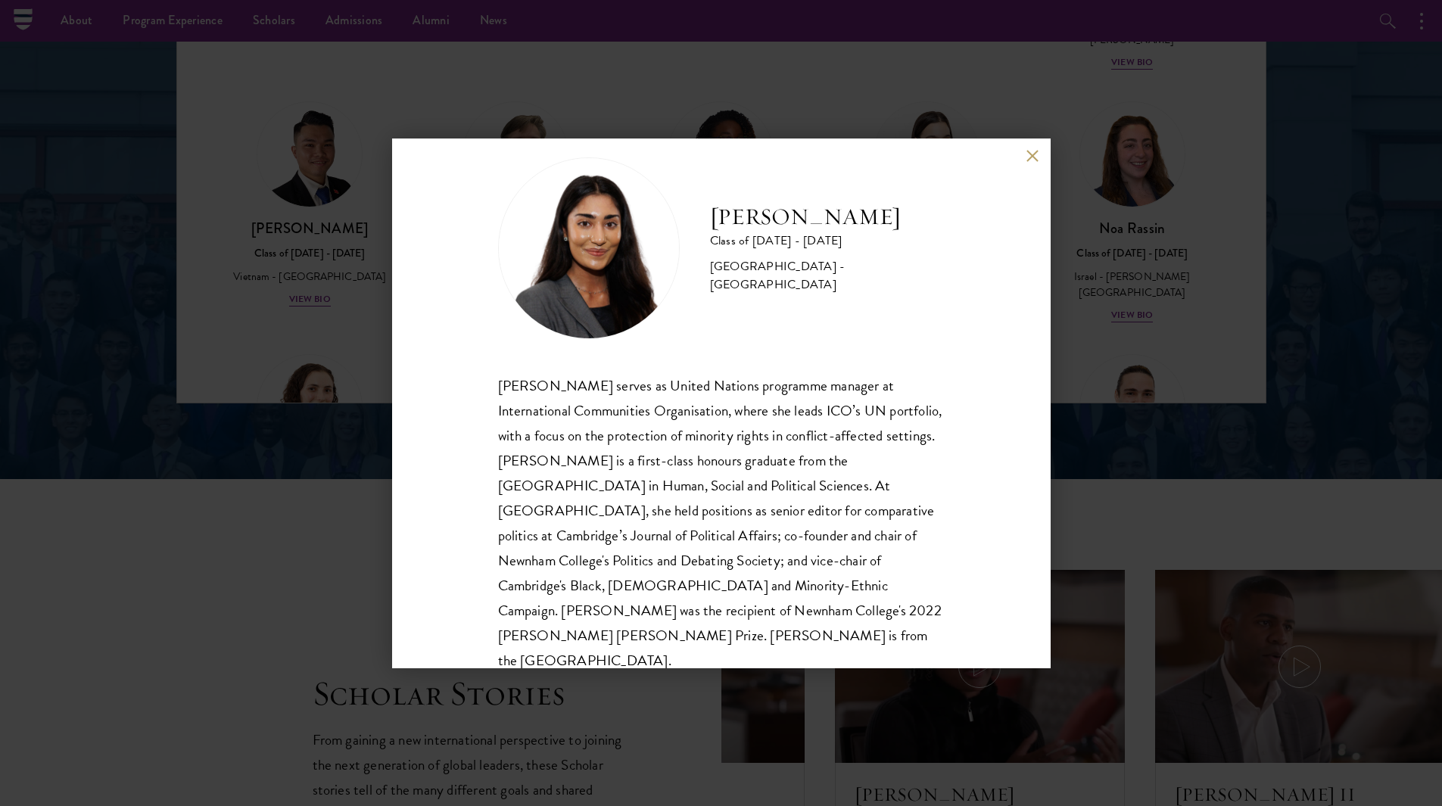
scroll to position [2044, 0]
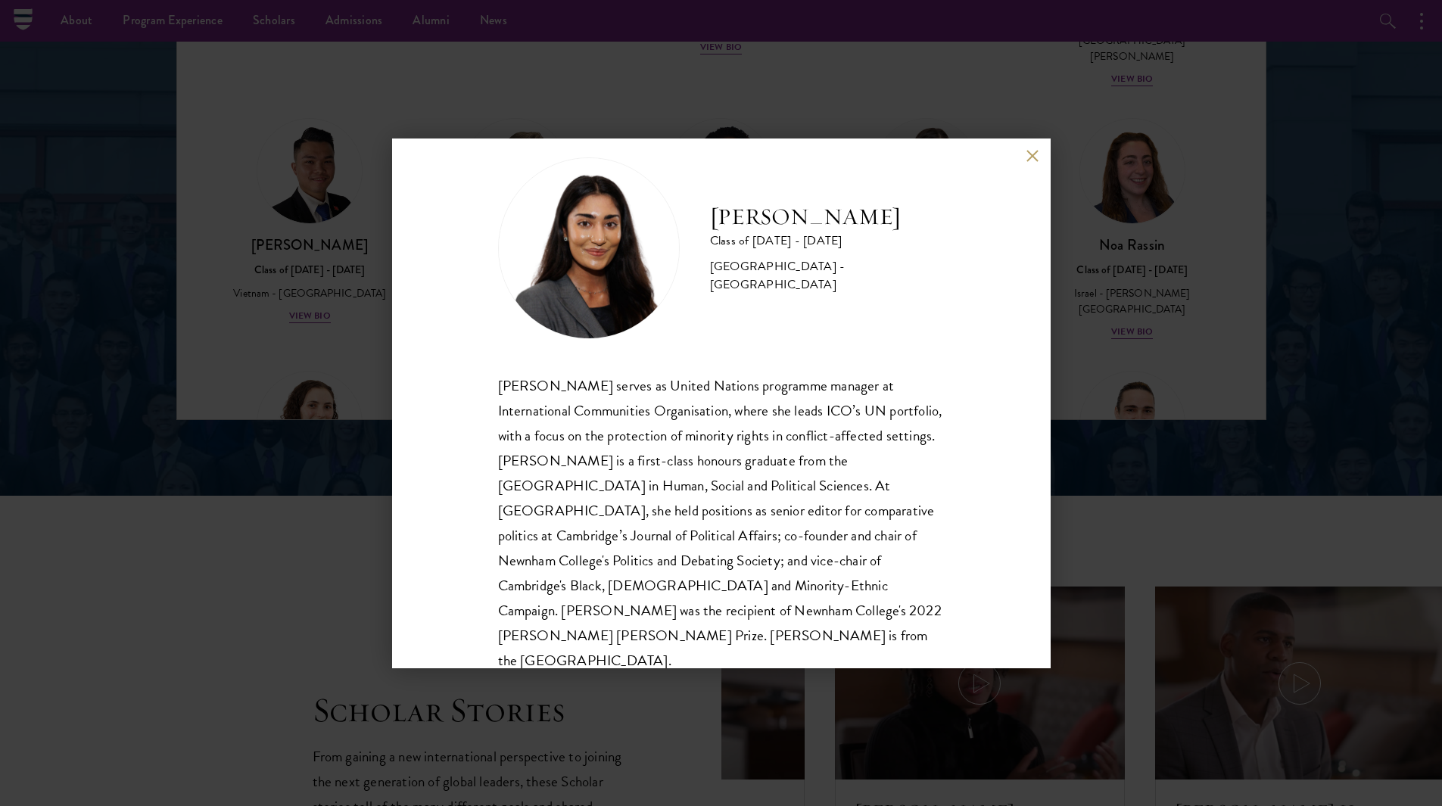
click at [1036, 156] on button at bounding box center [1032, 156] width 13 height 13
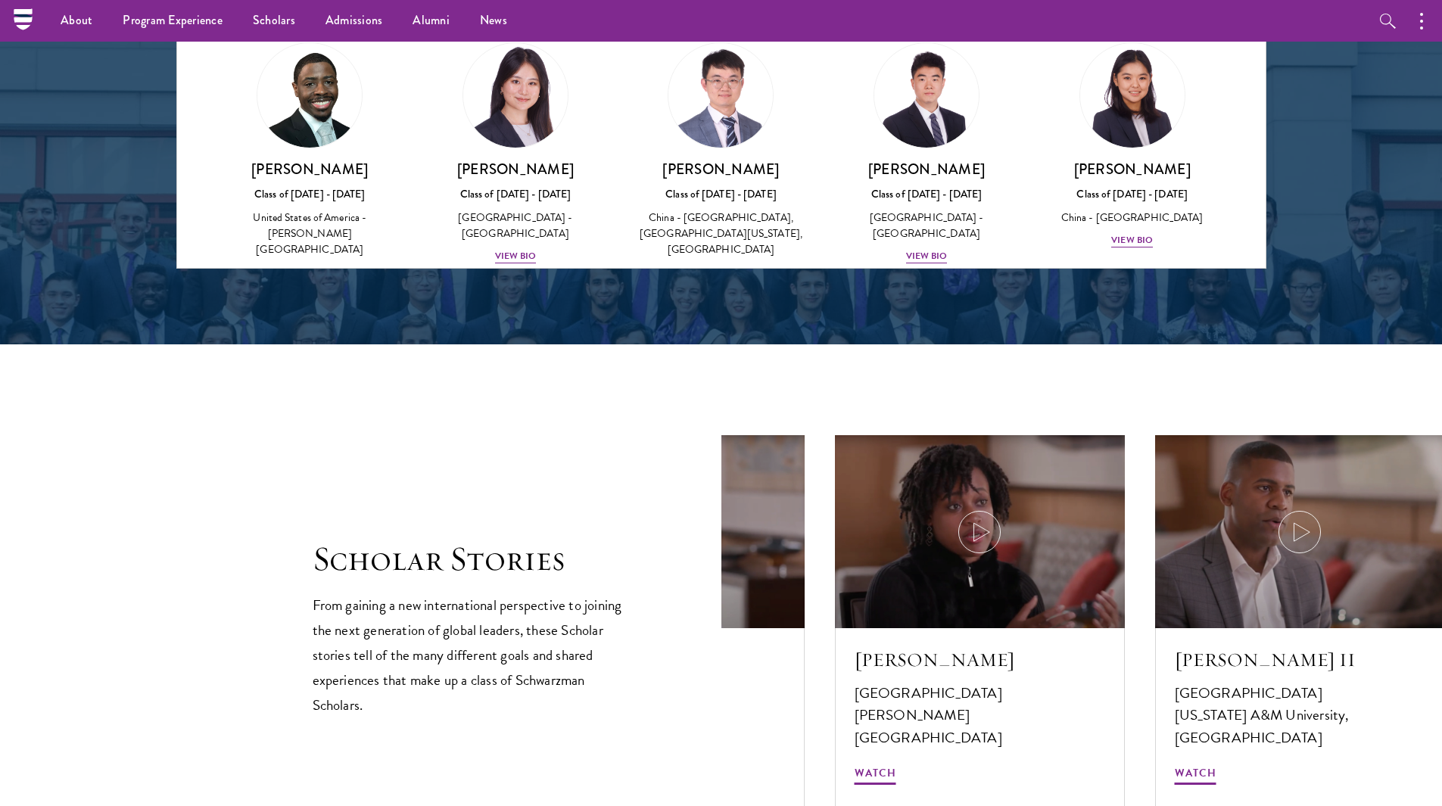
scroll to position [2120, 0]
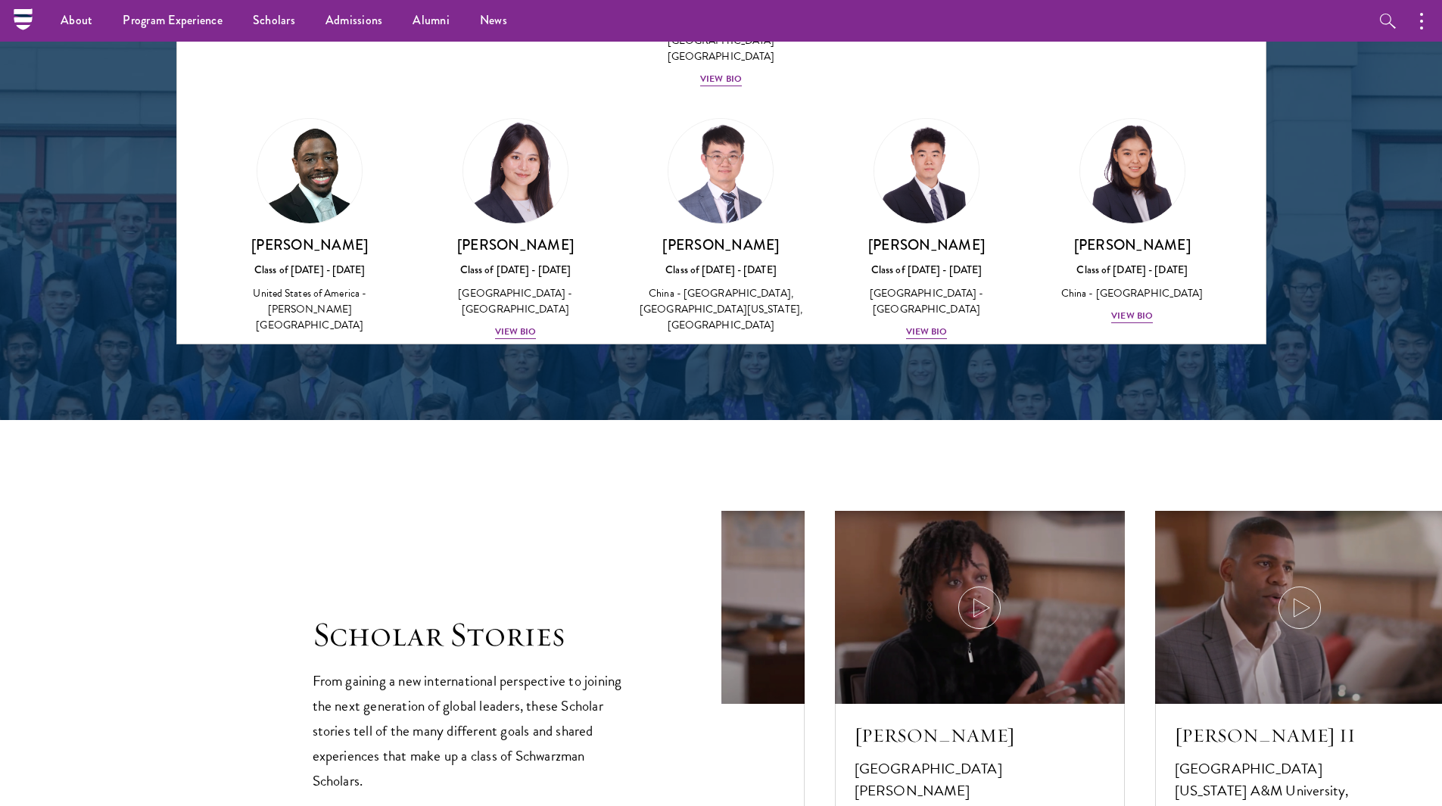
click at [1121, 593] on div "View Bio" at bounding box center [1132, 600] width 42 height 14
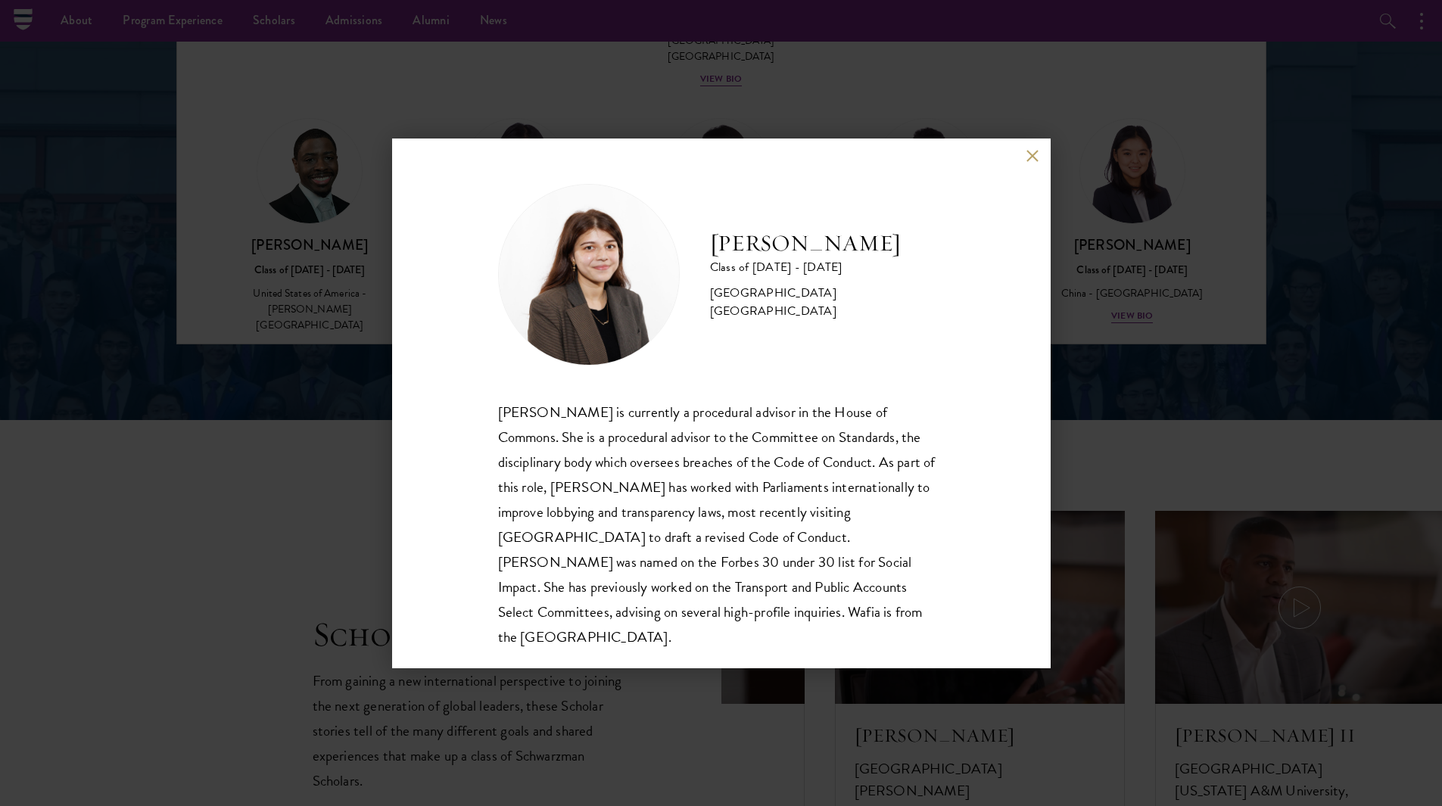
click at [1037, 152] on button at bounding box center [1032, 156] width 13 height 13
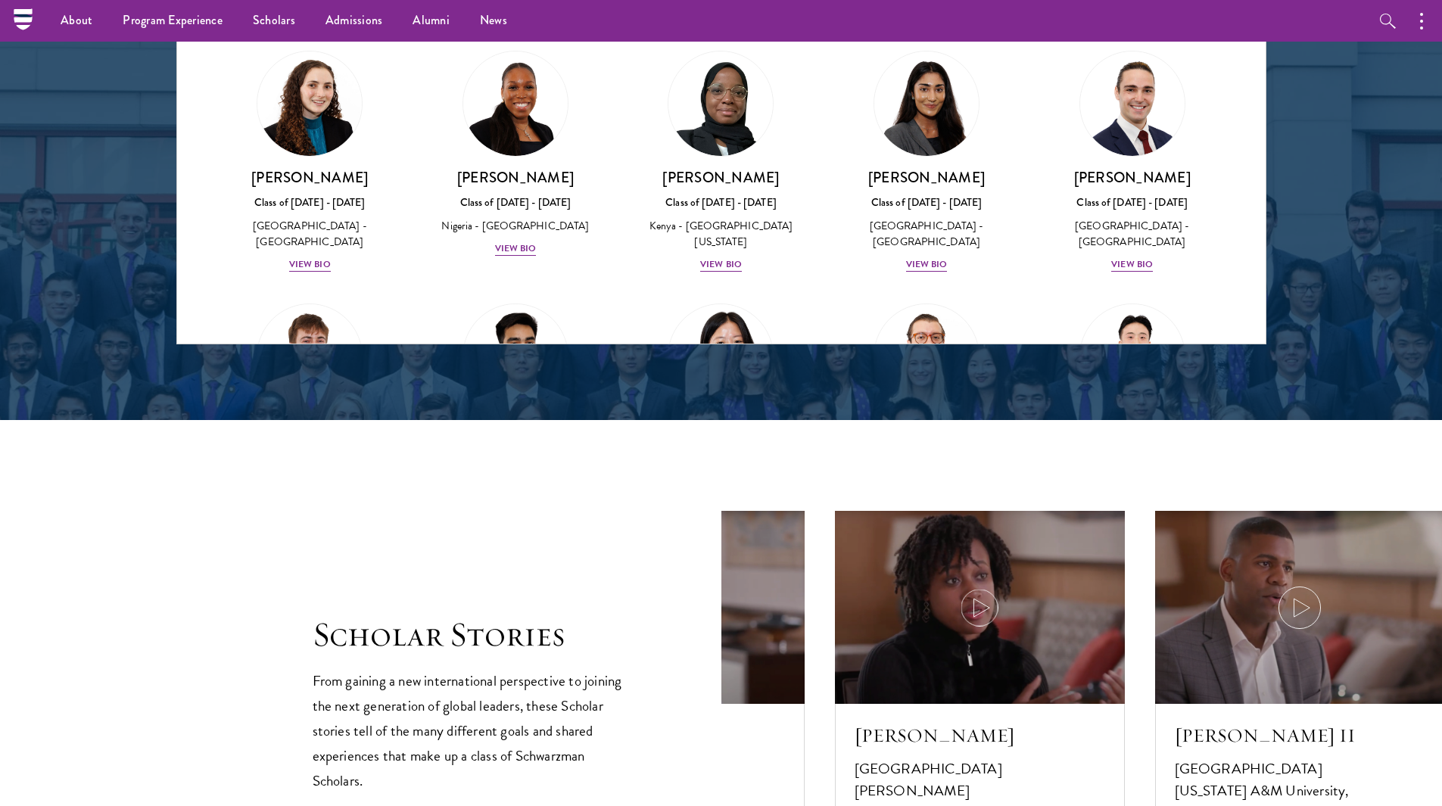
scroll to position [5608, 0]
